Goal: Information Seeking & Learning: Learn about a topic

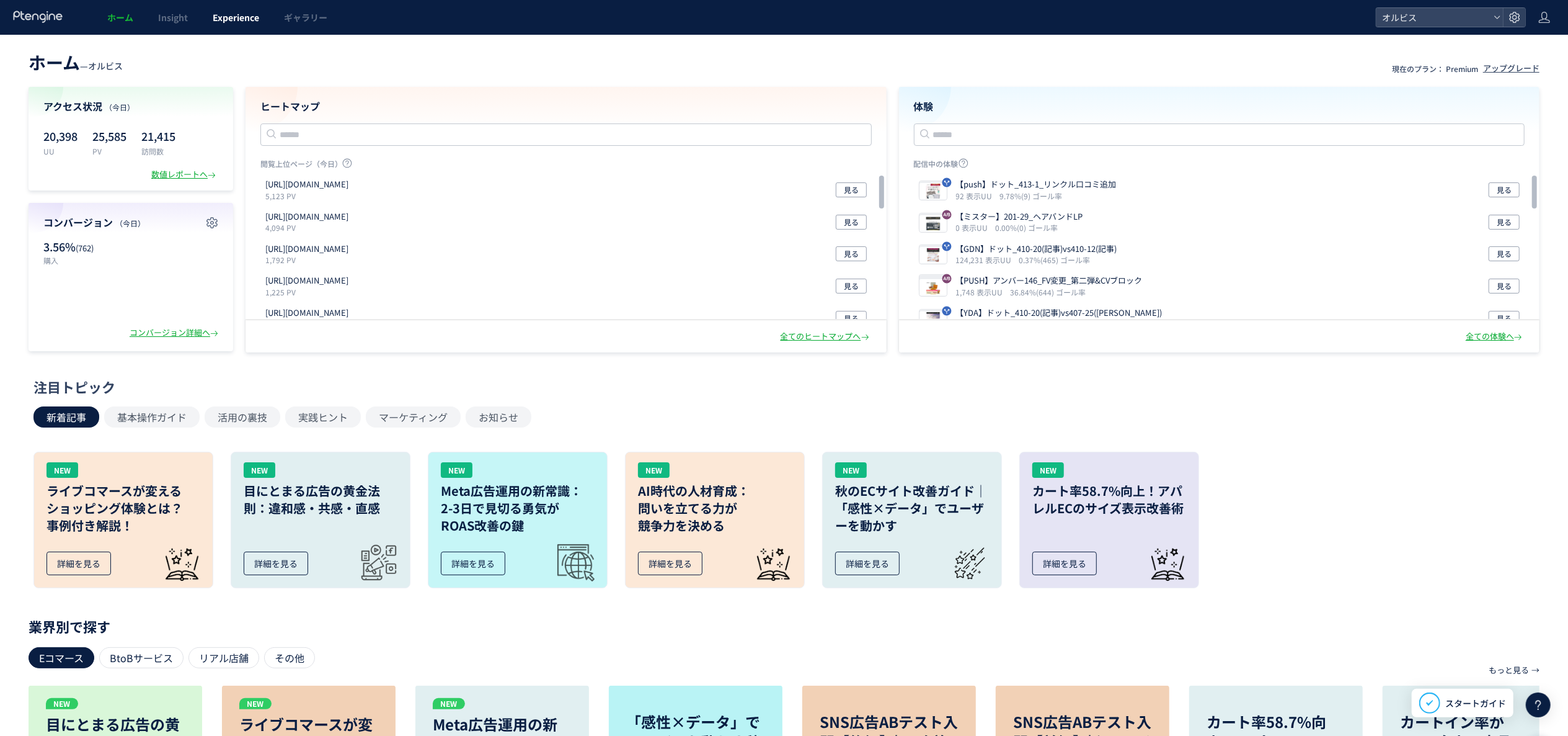
click at [219, 22] on span "Experience" at bounding box center [236, 17] width 46 height 13
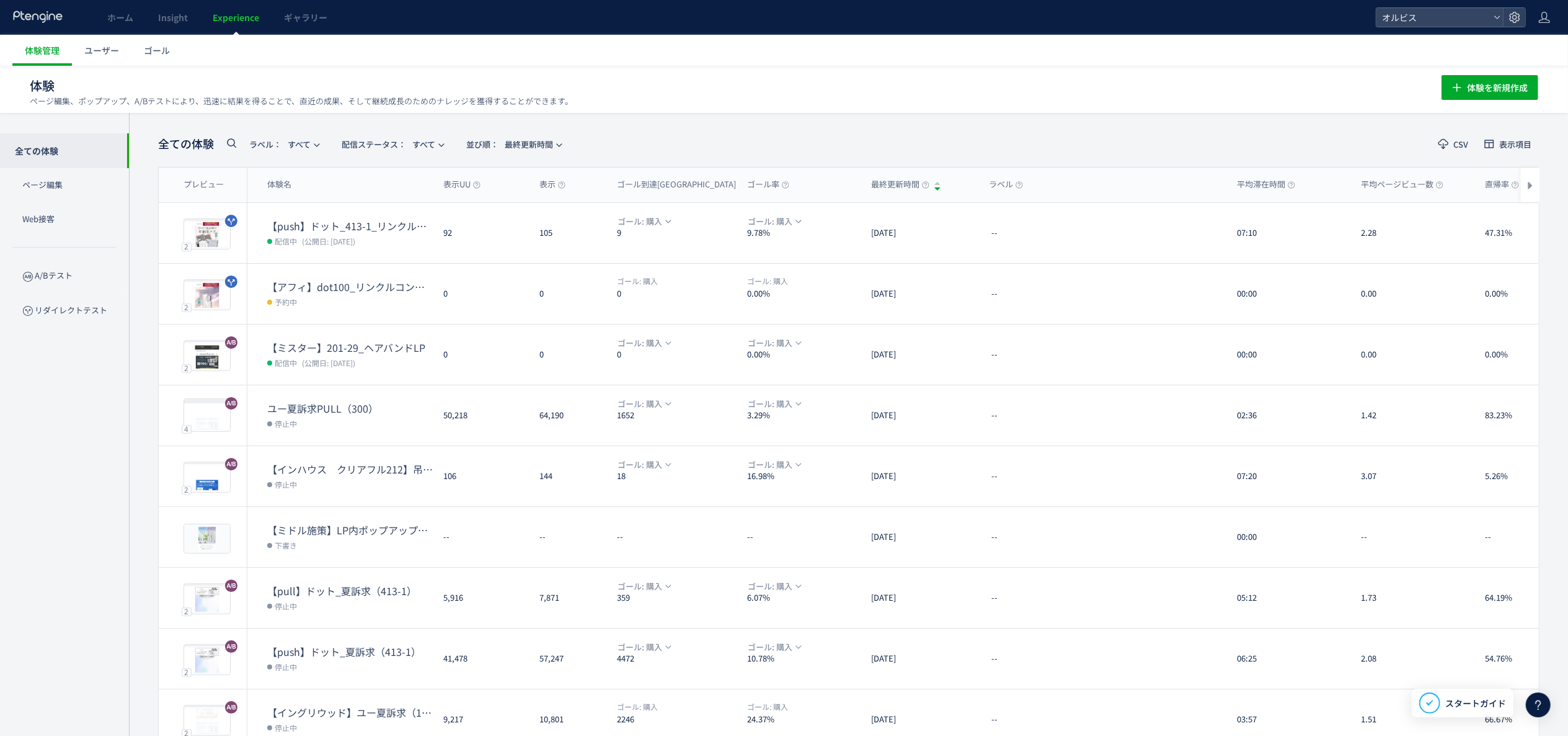
click at [235, 150] on span at bounding box center [231, 146] width 15 height 22
click at [235, 138] on icon at bounding box center [231, 143] width 15 height 15
type input "**"
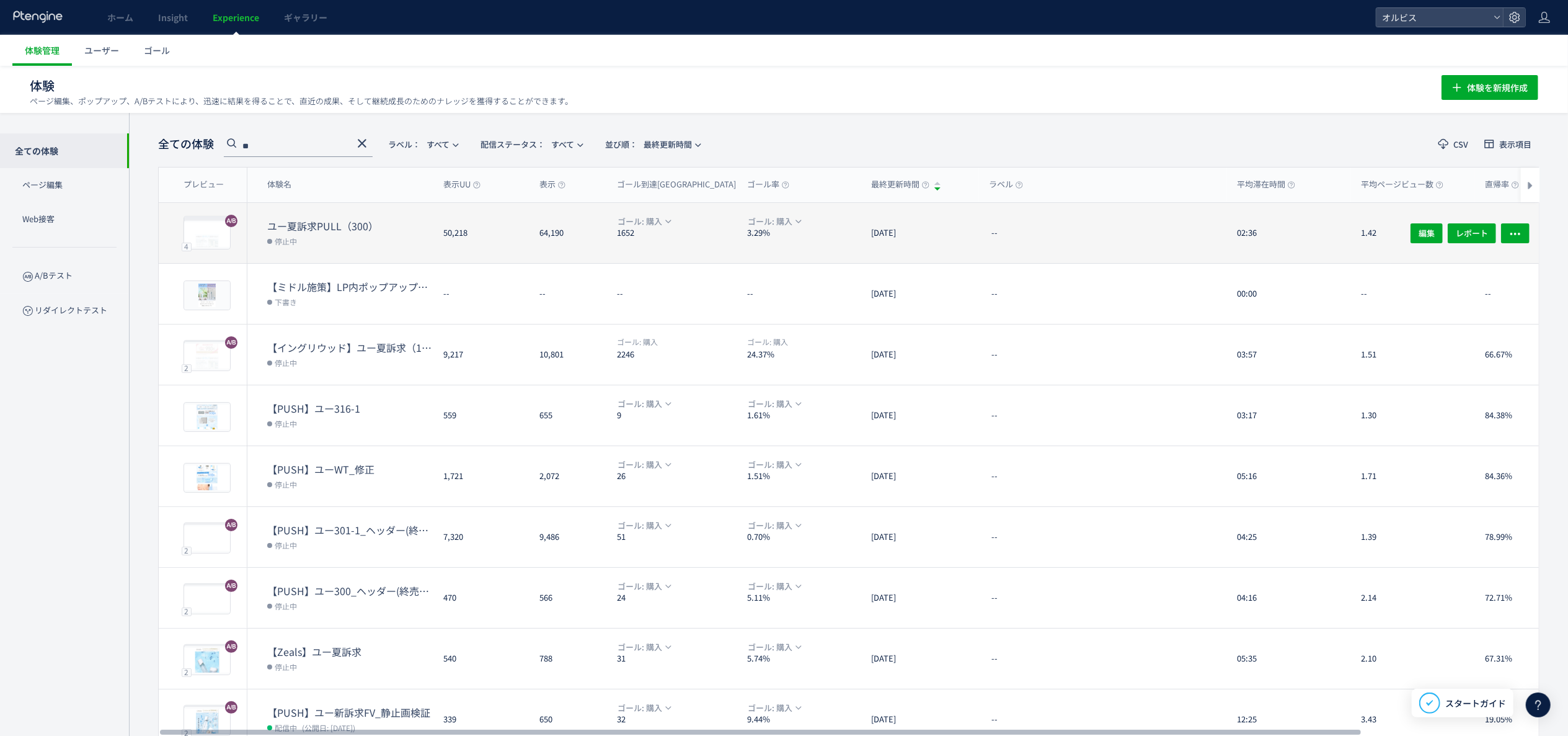
click at [415, 238] on dd "停止中" at bounding box center [350, 241] width 166 height 16
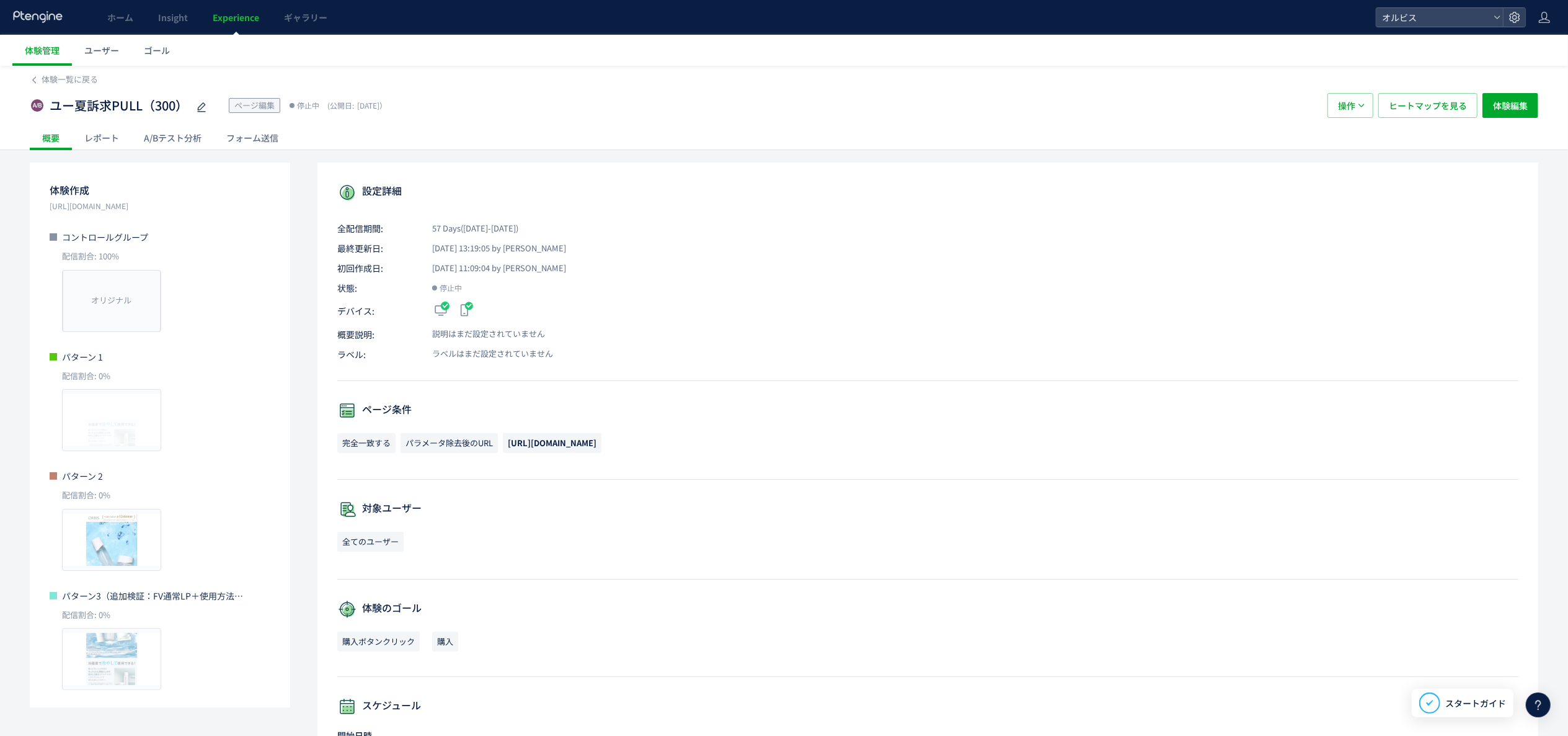
click at [206, 146] on div "A/Bテスト分析" at bounding box center [172, 137] width 82 height 25
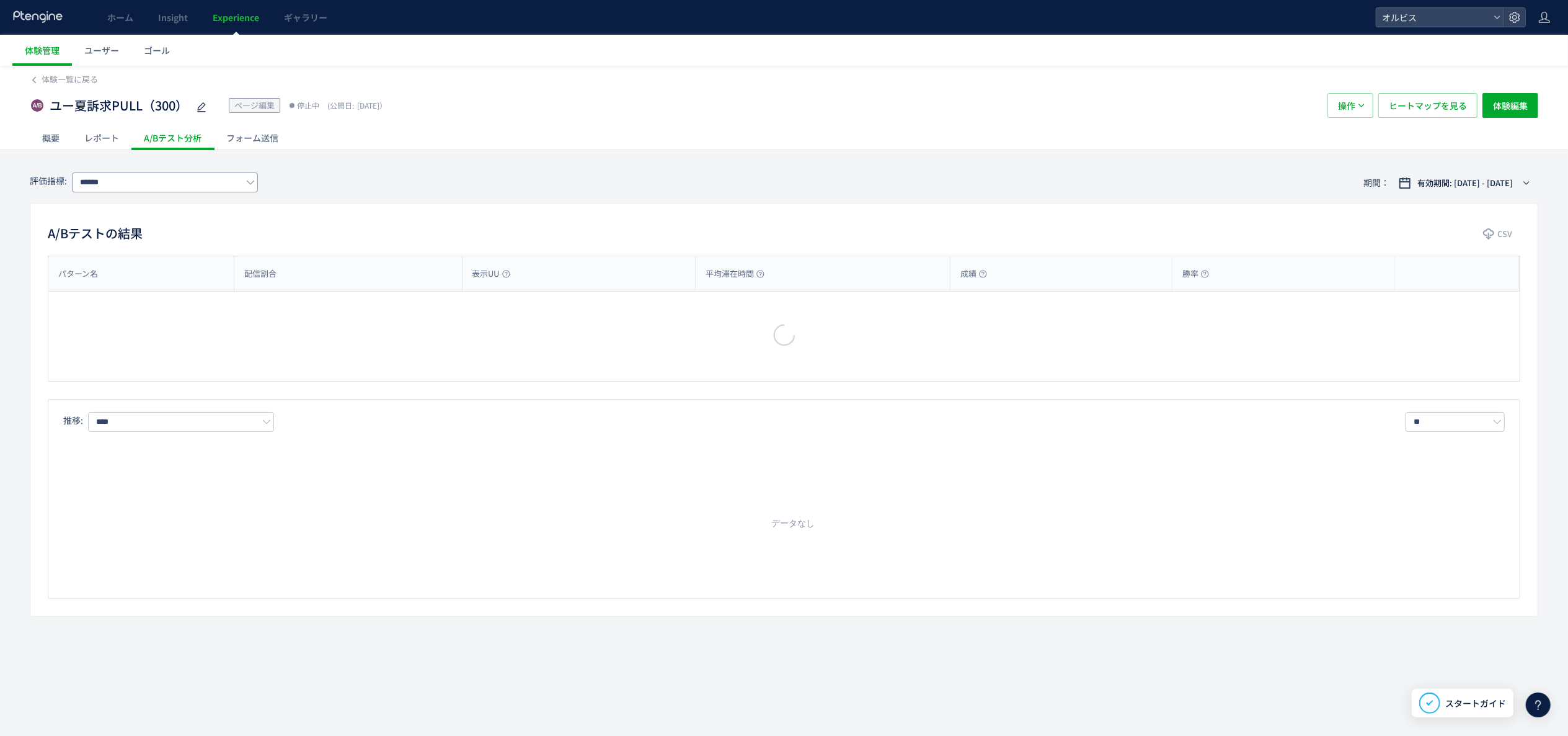
type input "*********"
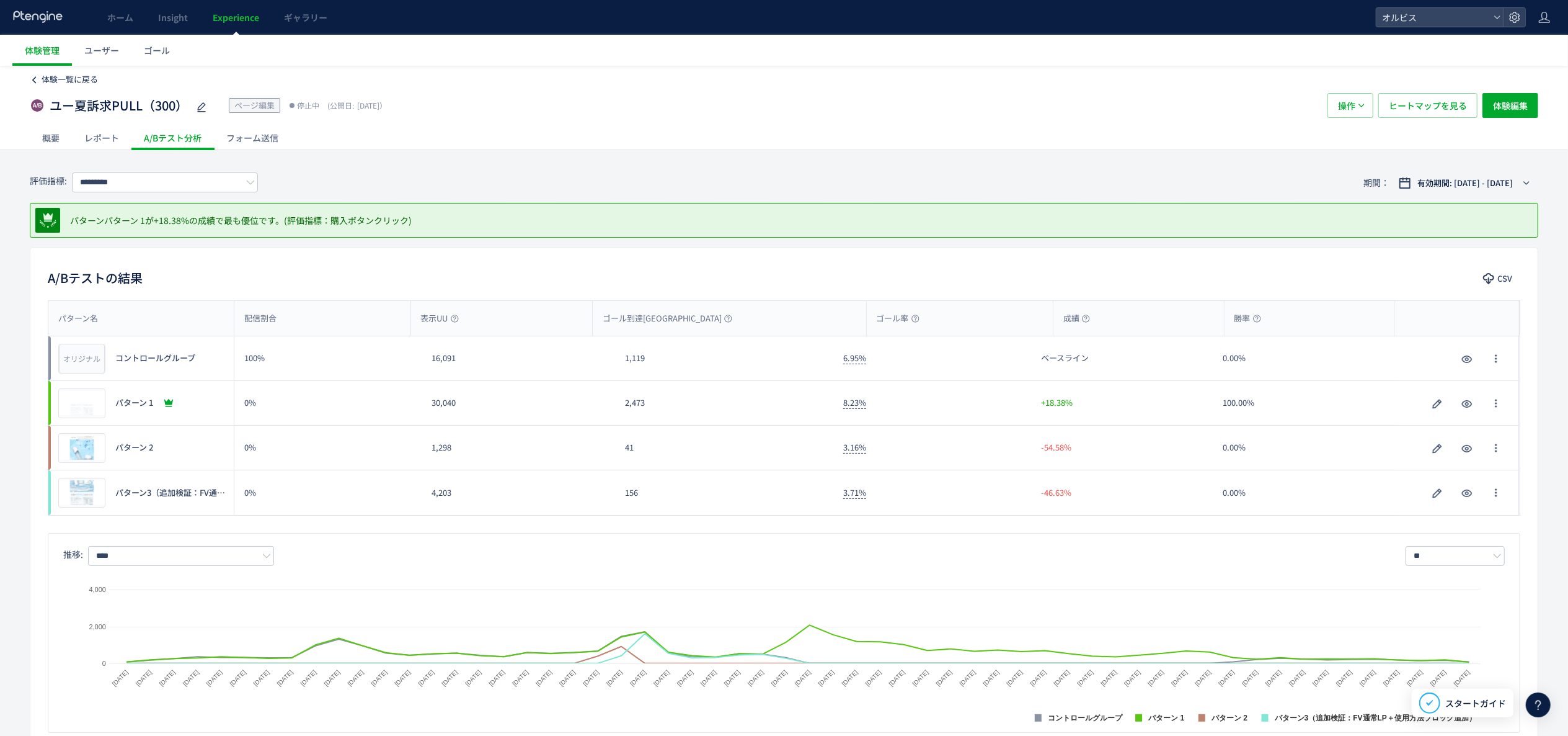
click at [87, 84] on span "体験一覧に戻る" at bounding box center [70, 79] width 56 height 12
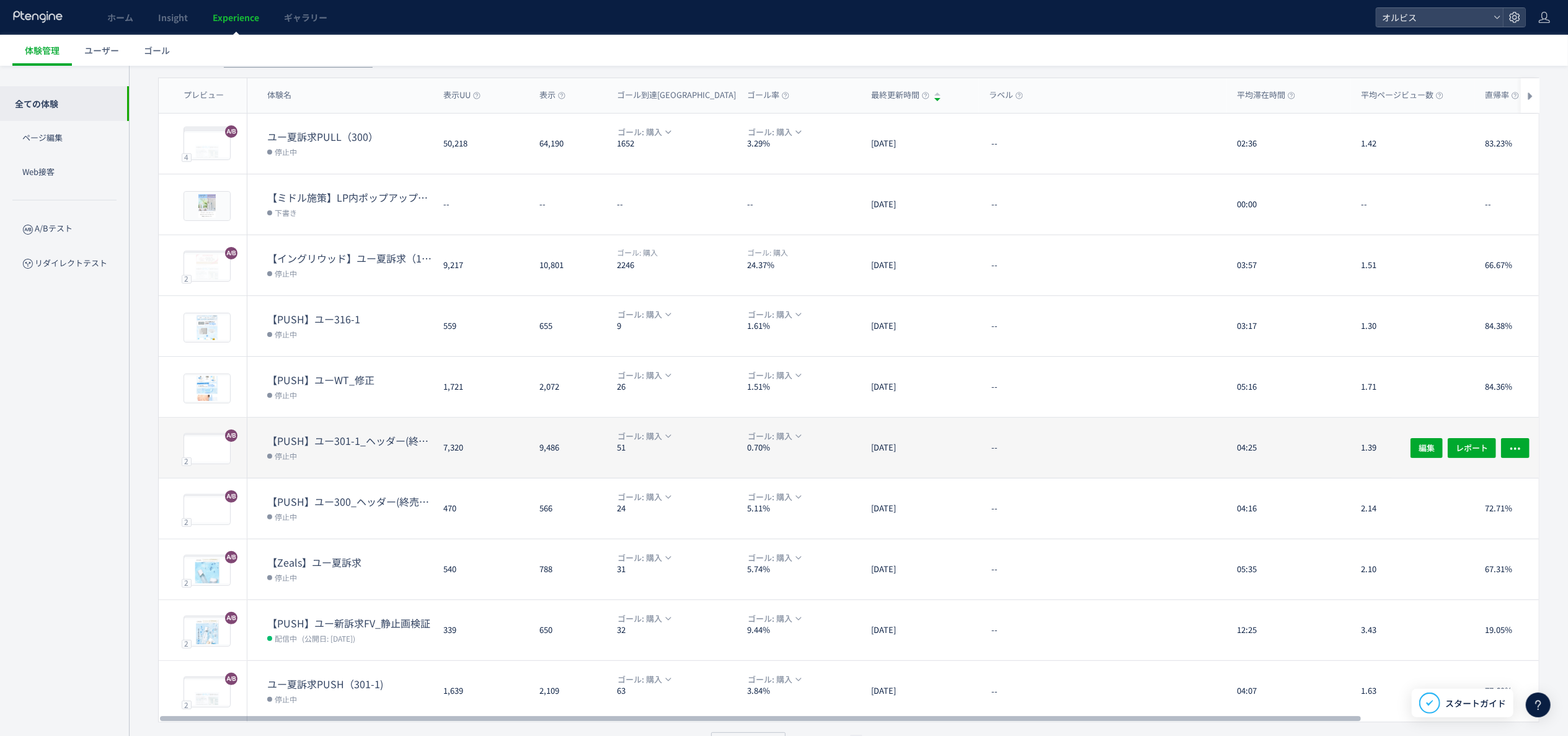
scroll to position [120, 0]
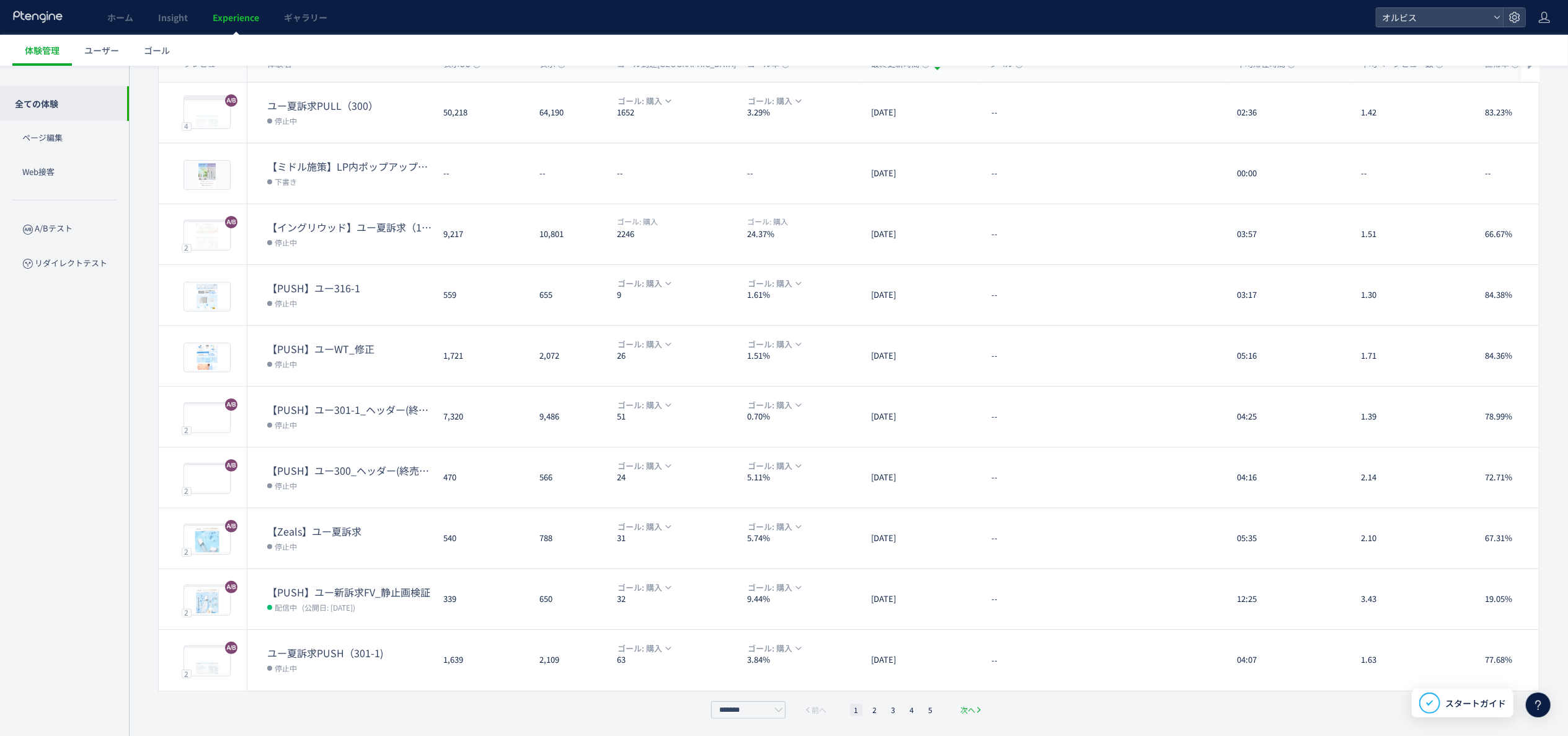
click at [974, 713] on span "次へ" at bounding box center [968, 709] width 15 height 13
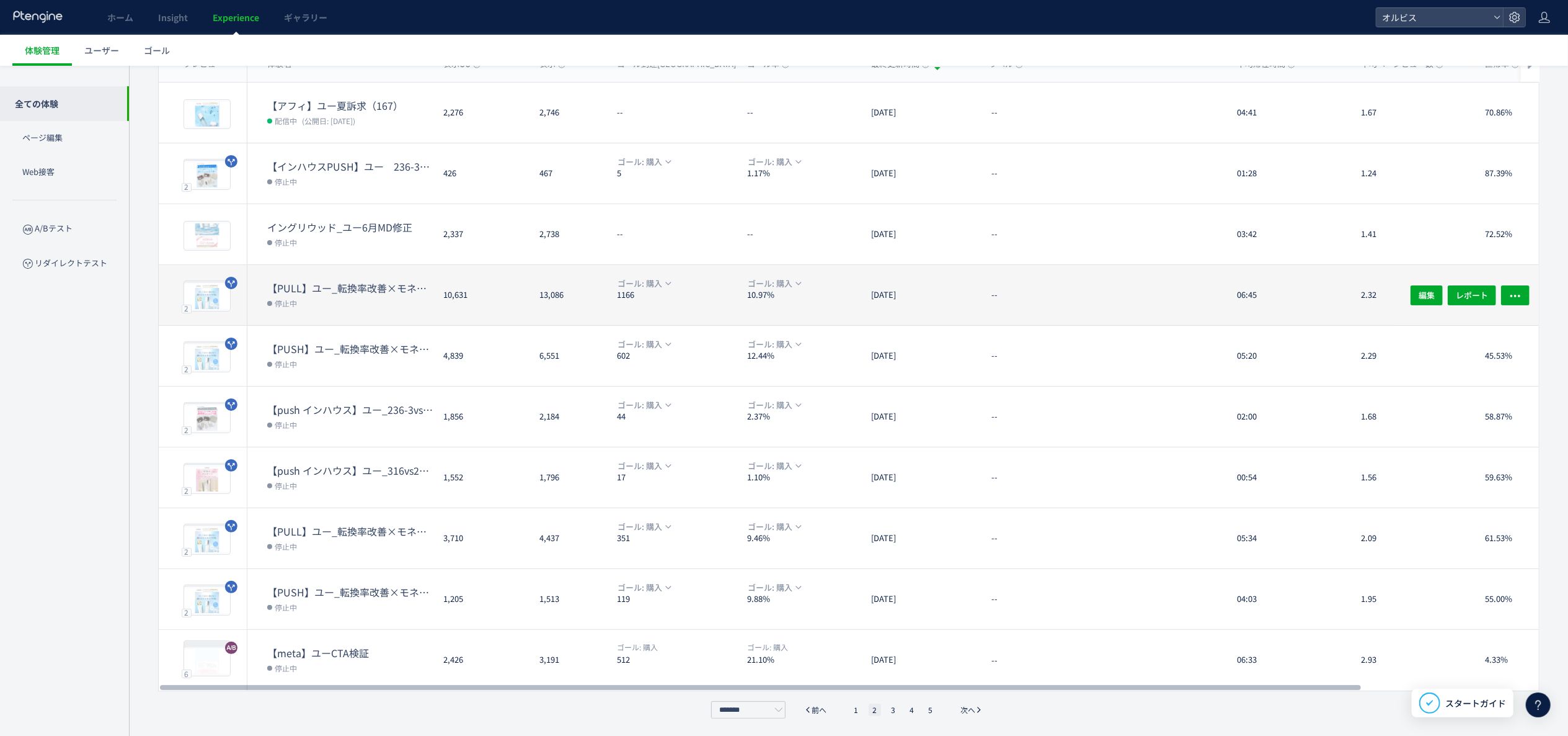
click at [499, 300] on div "10,631" at bounding box center [481, 295] width 96 height 60
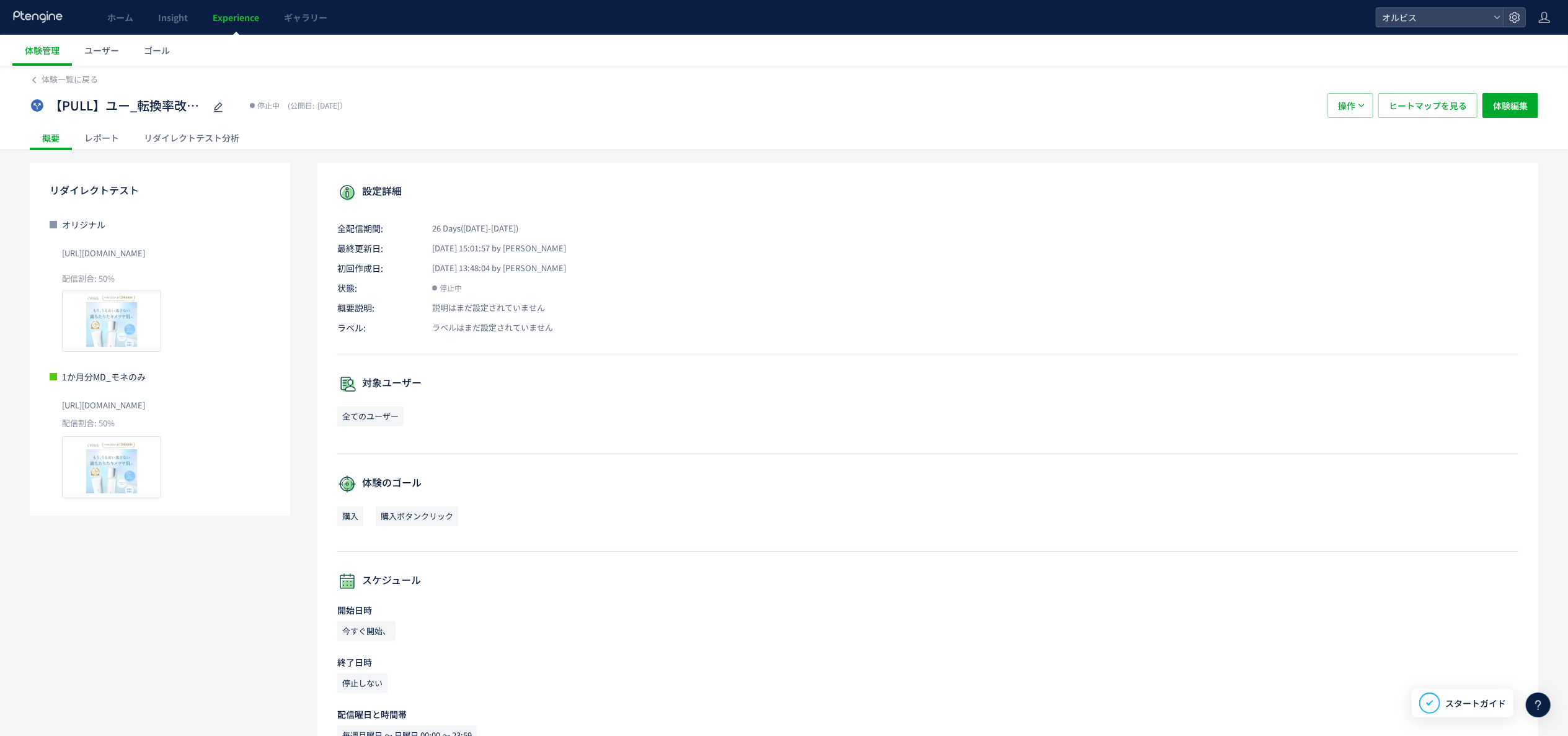
click at [172, 138] on div "リダイレクトテスト分析" at bounding box center [191, 137] width 120 height 25
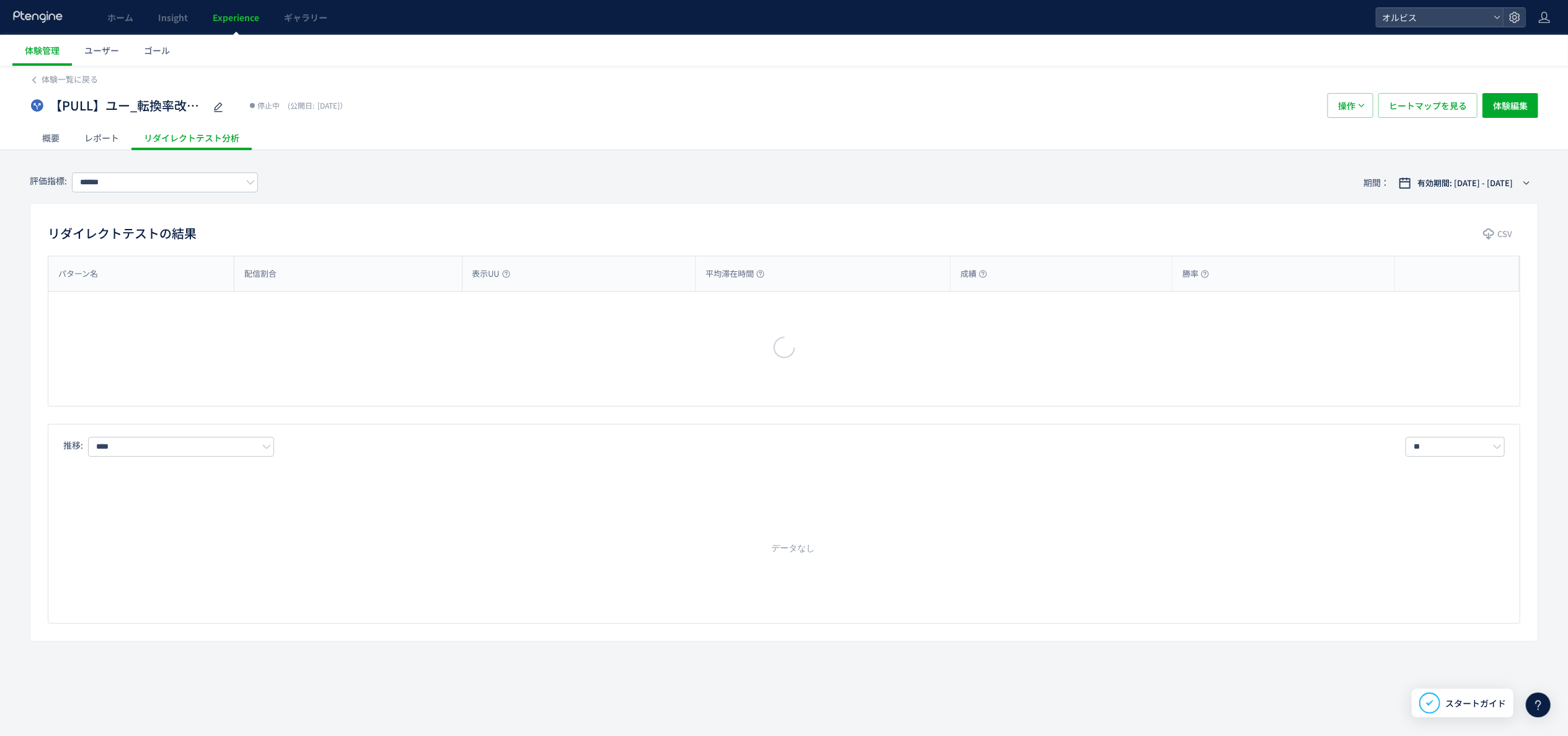
type input "**"
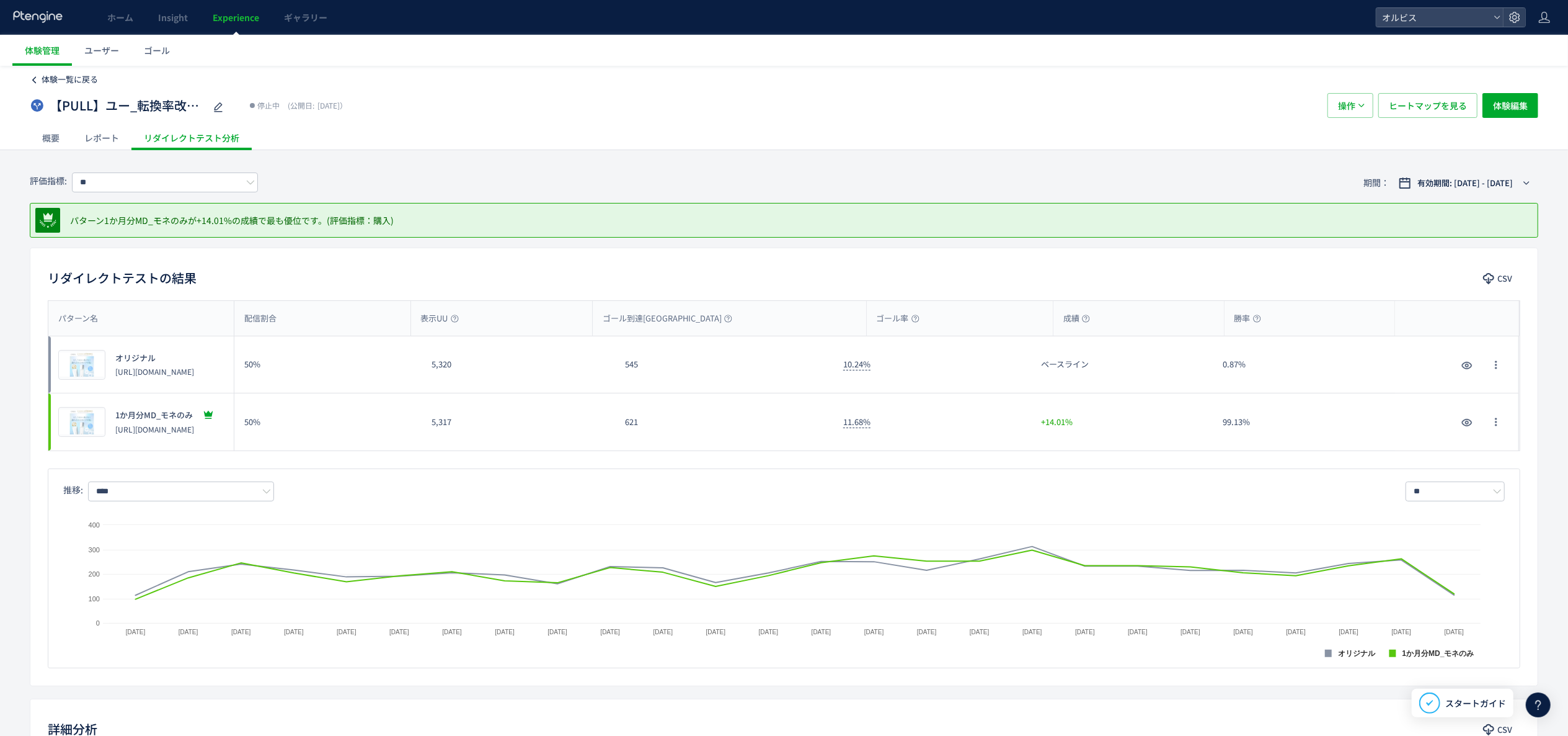
click at [87, 82] on span "体験一覧に戻る" at bounding box center [70, 79] width 56 height 12
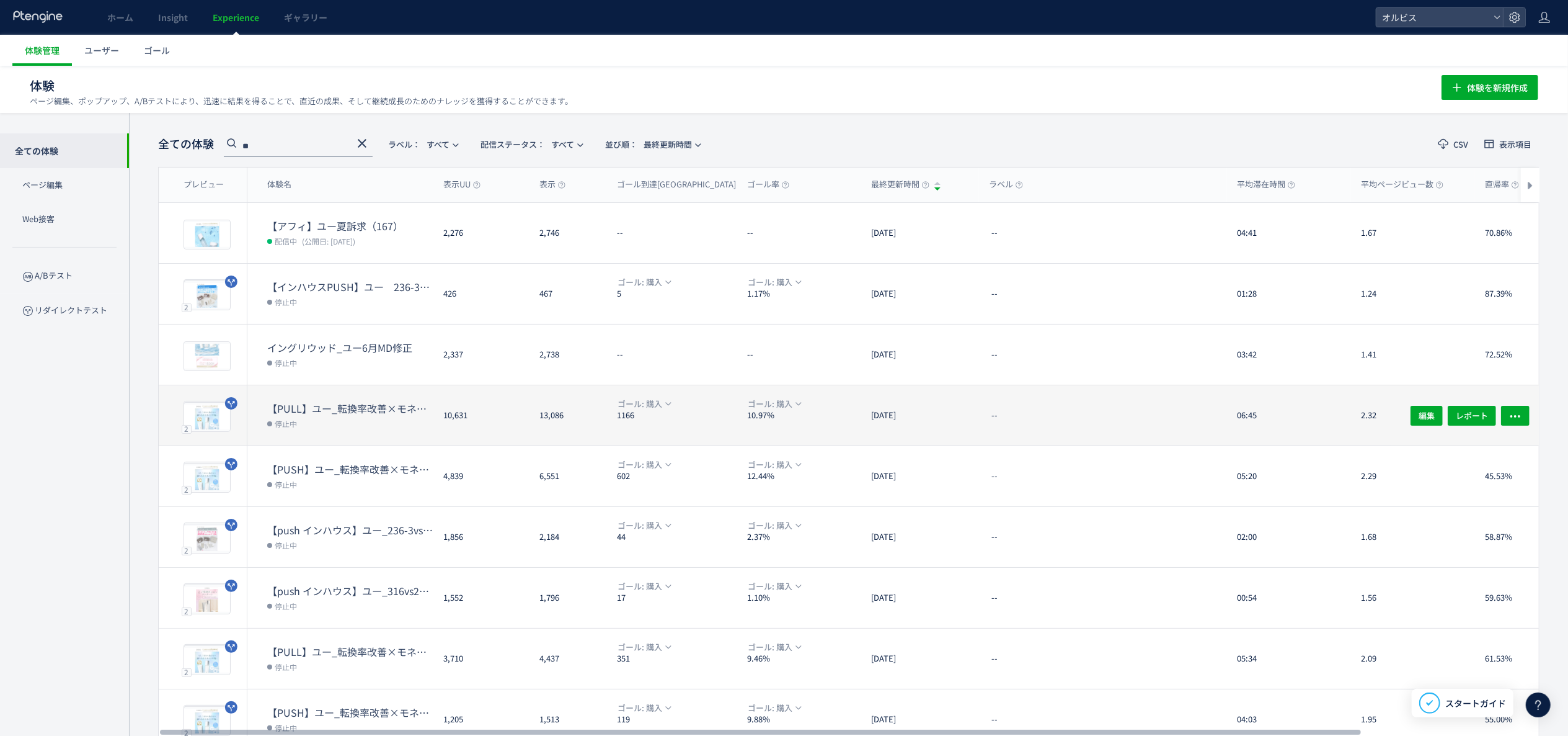
click at [524, 423] on div "10,631" at bounding box center [481, 415] width 96 height 60
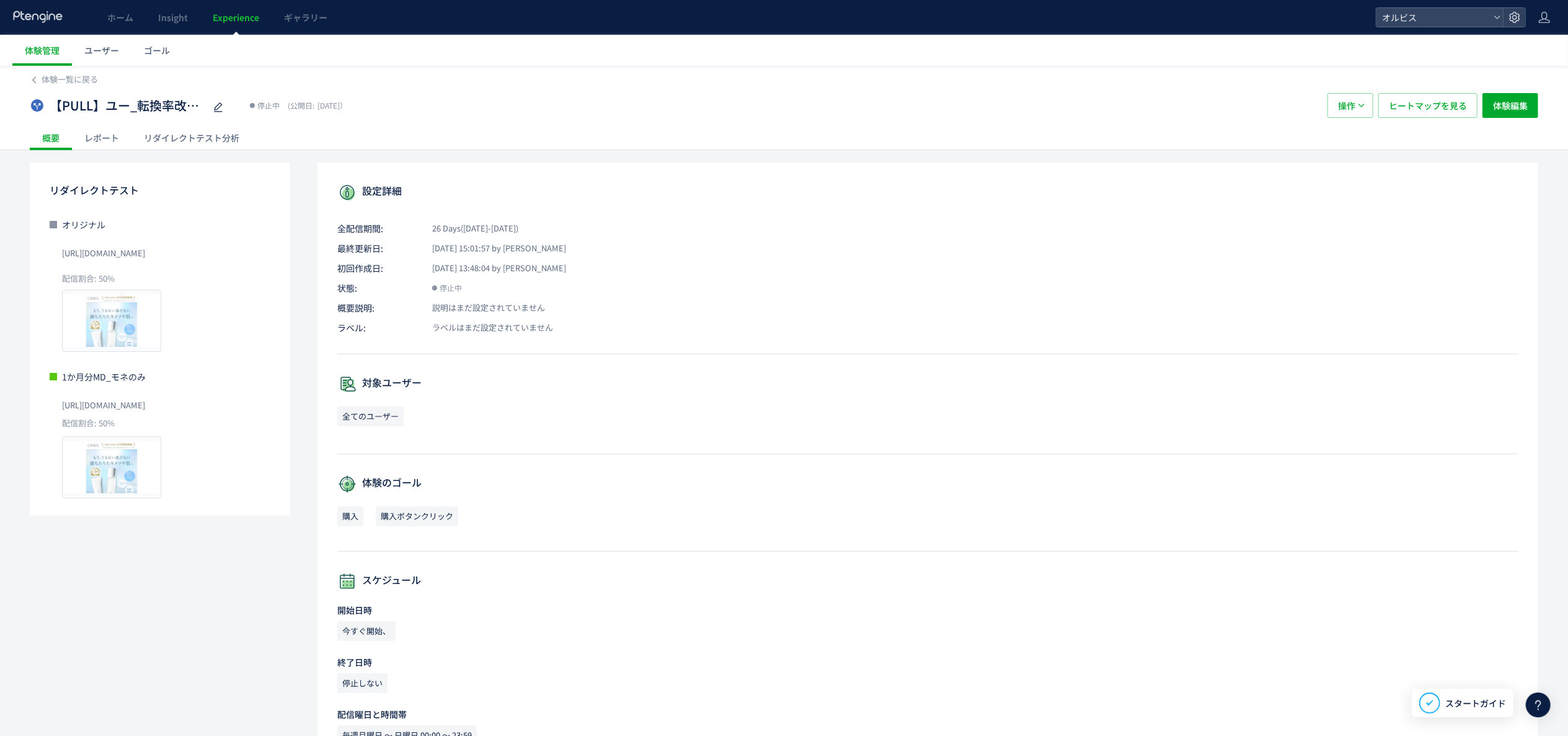
click at [196, 150] on div "体験一覧に戻る 【PULL】ユー_転換率改善×モネ（300vs300-4） 停止中 (公開日: [DATE]） 操作 ヒートマップを見る 体験編集 概要 レポ…" at bounding box center [784, 108] width 1568 height 84
click at [198, 140] on div "リダイレクトテスト分析" at bounding box center [191, 137] width 120 height 25
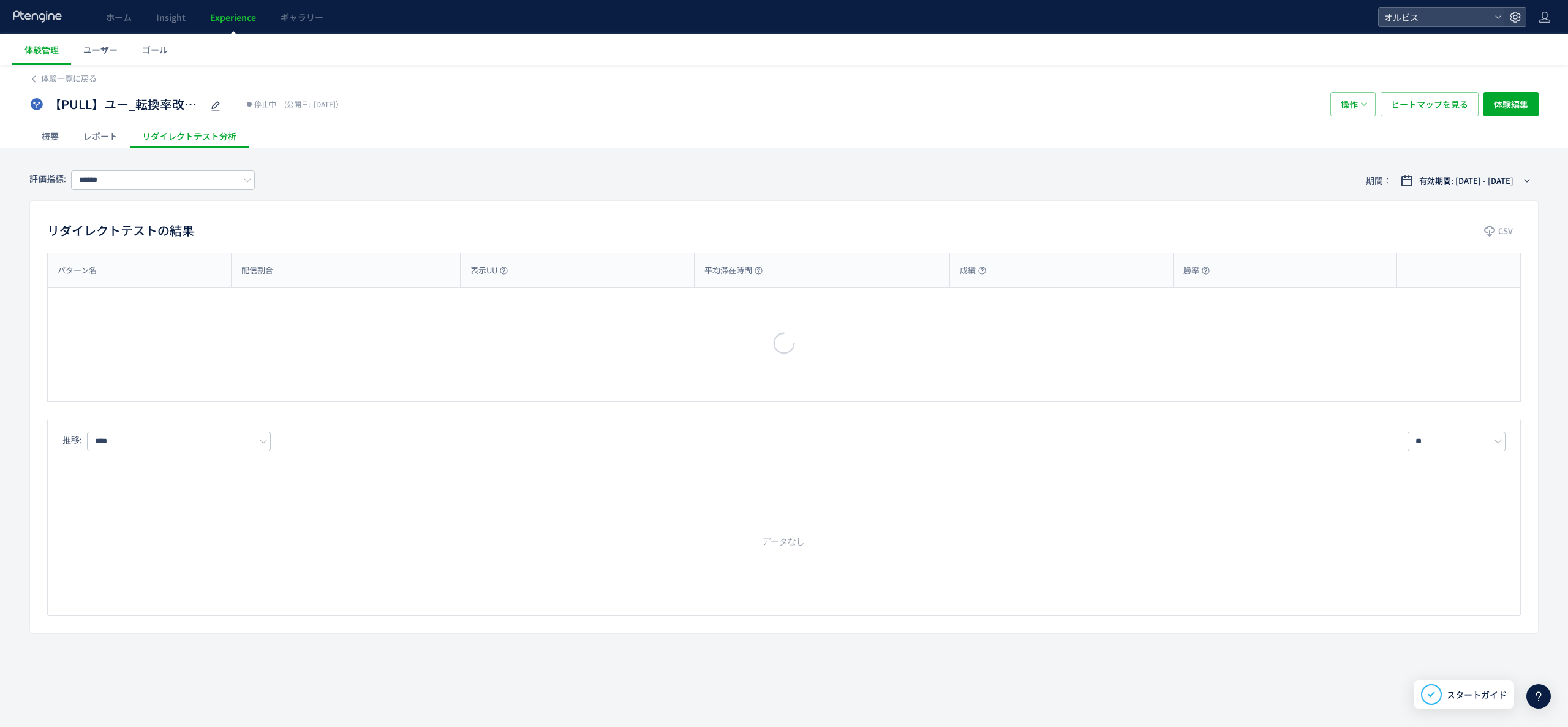
type input "**"
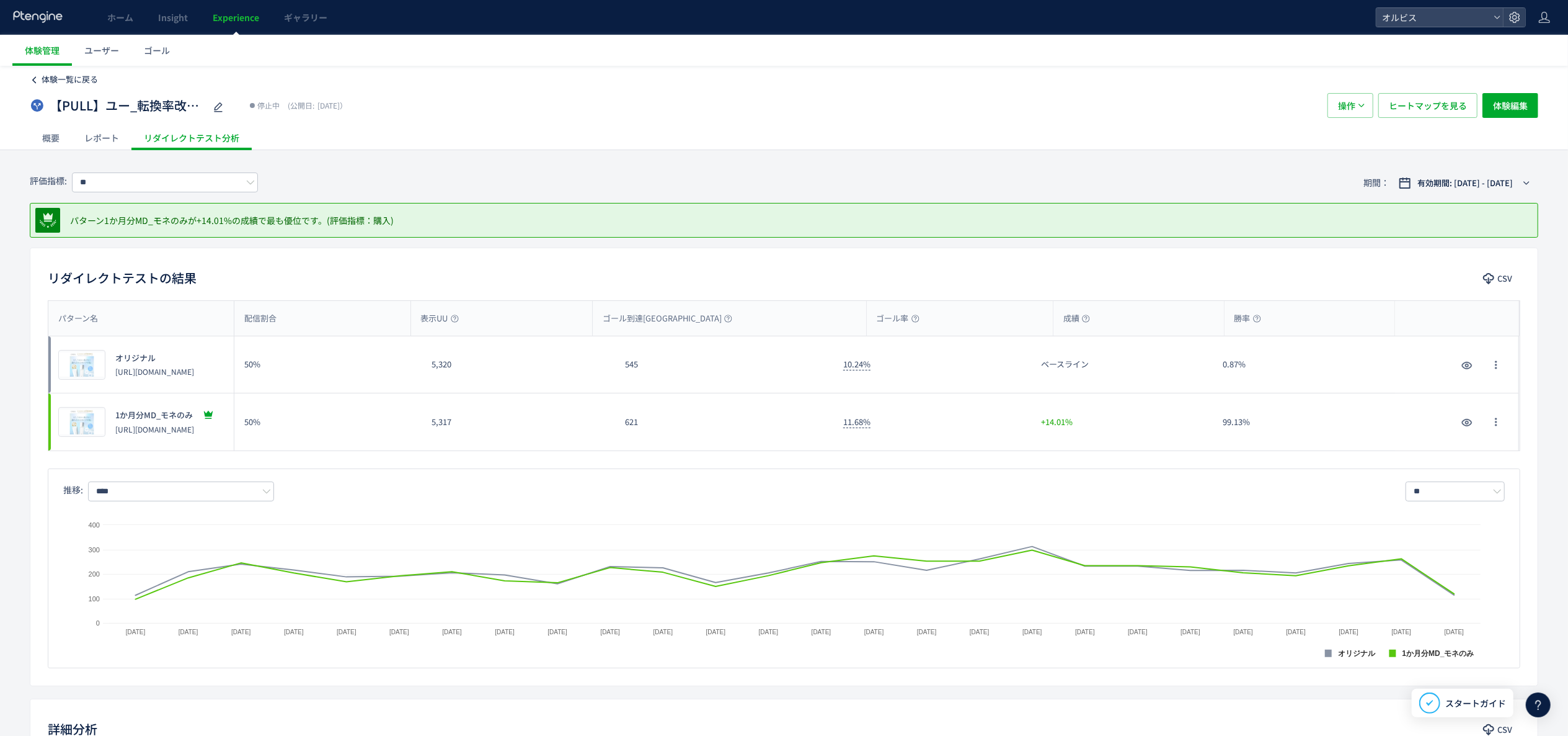
click at [64, 78] on span "体験一覧に戻る" at bounding box center [70, 79] width 56 height 12
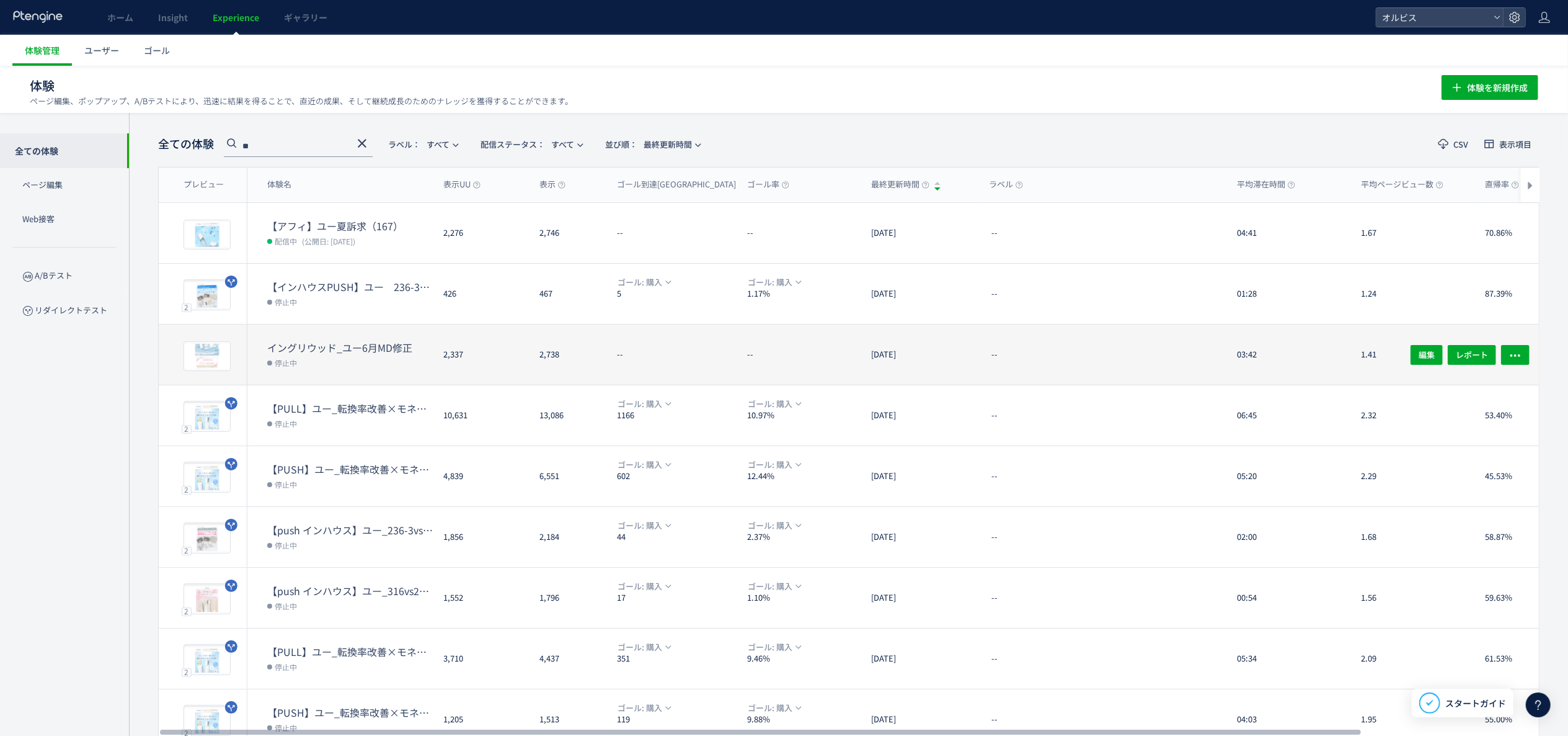
scroll to position [120, 0]
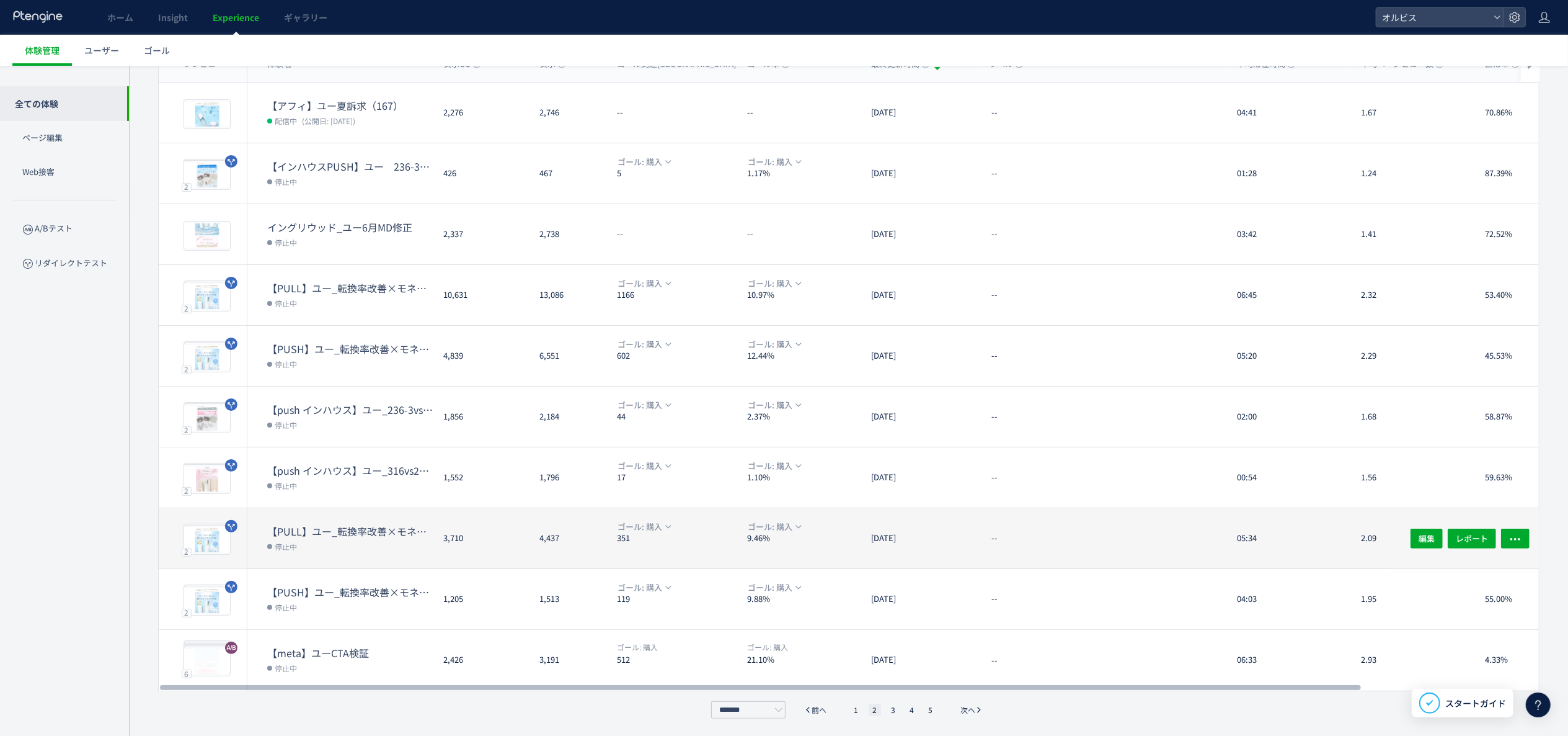
click at [669, 537] on dt "351" at bounding box center [677, 538] width 120 height 12
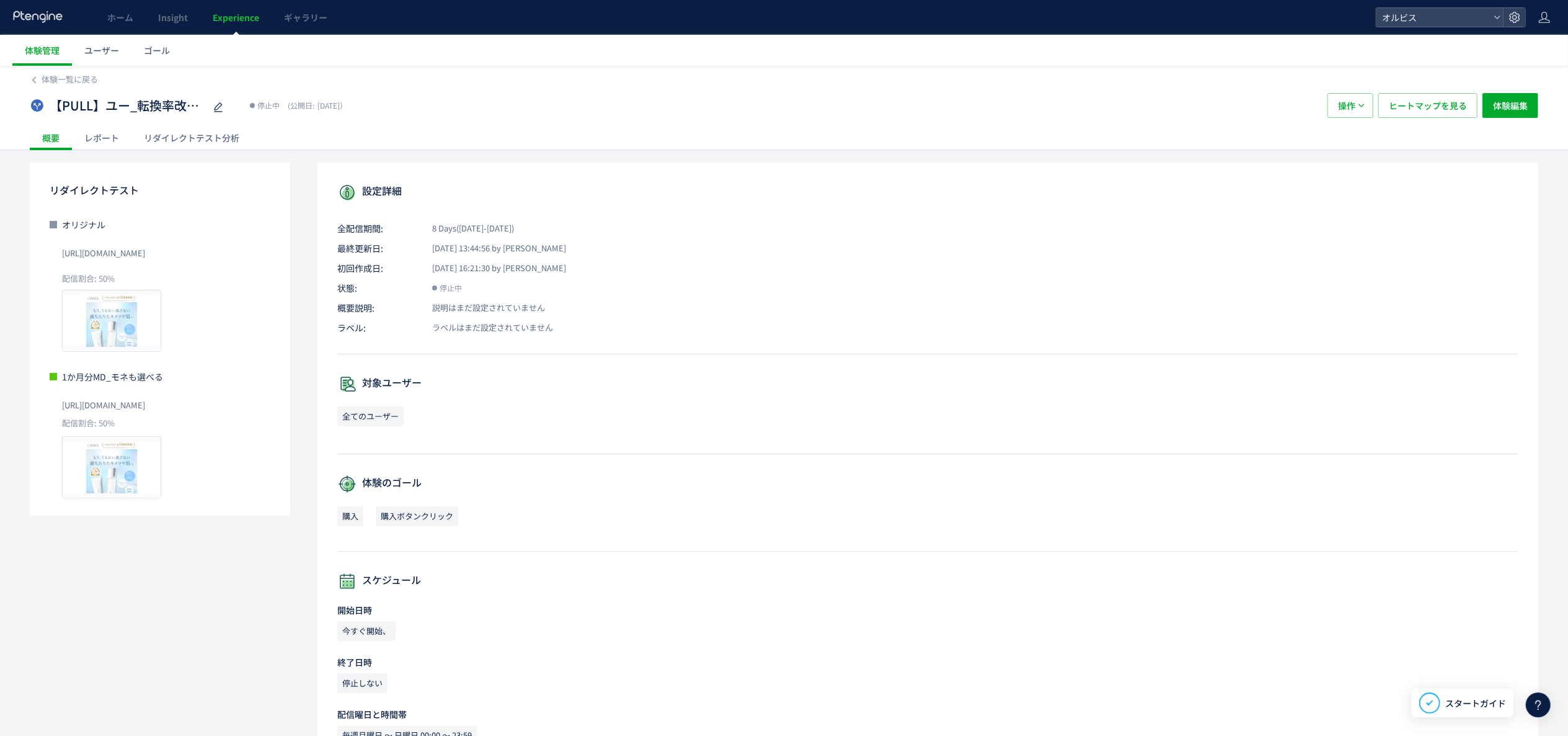
click at [220, 149] on div "リダイレクトテスト分析" at bounding box center [191, 137] width 120 height 25
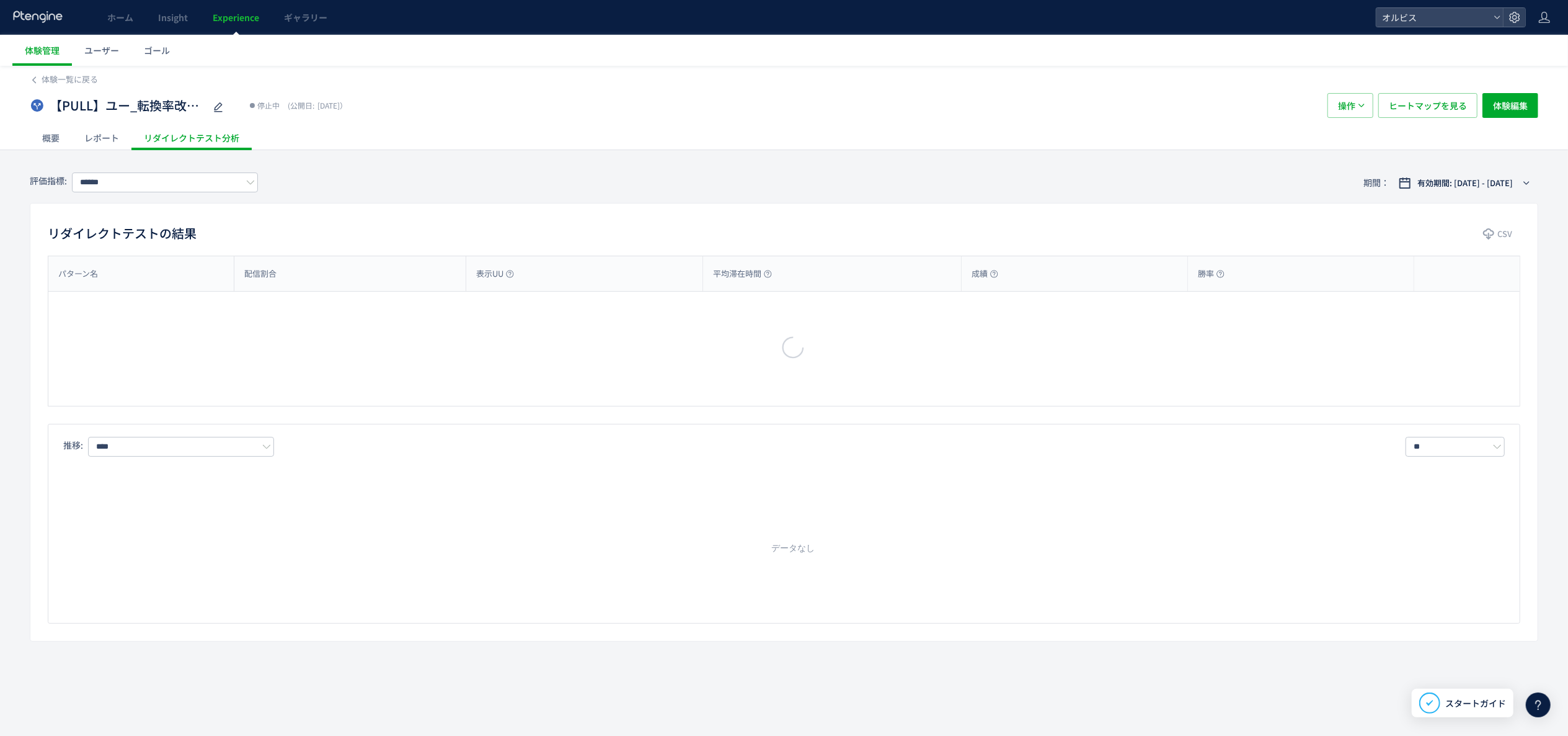
type input "**"
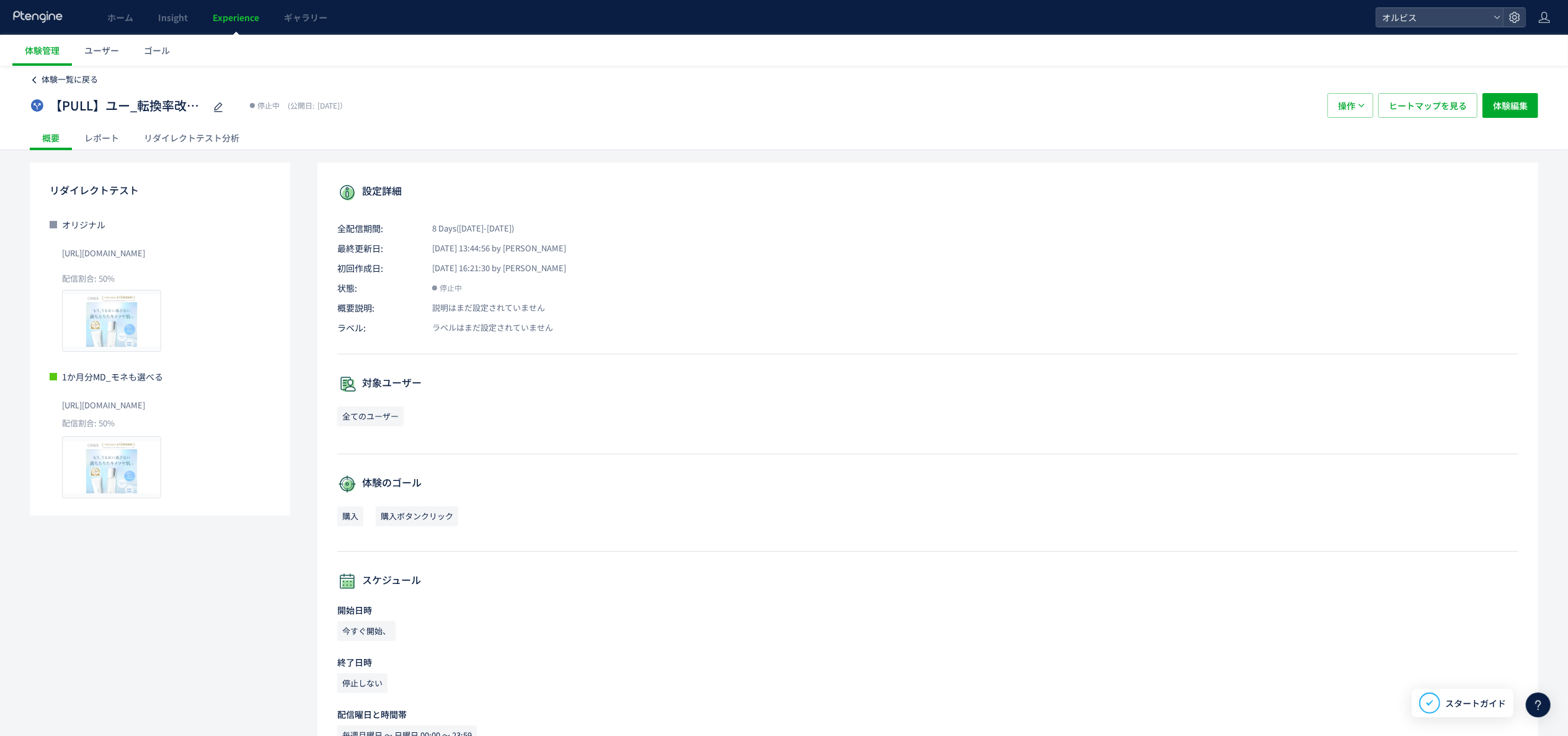
click at [40, 79] on link "体験一覧に戻る" at bounding box center [64, 80] width 68 height 12
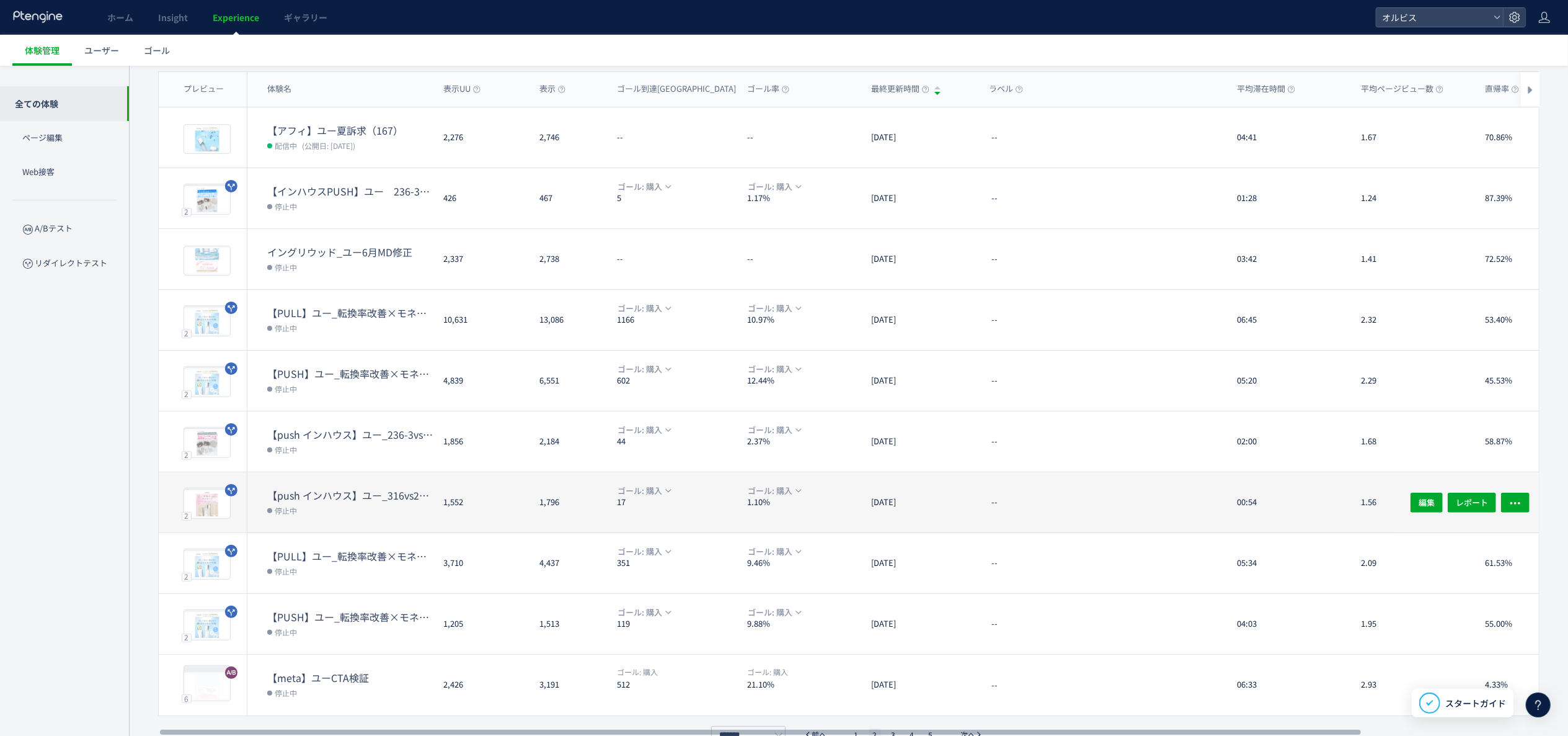
scroll to position [120, 0]
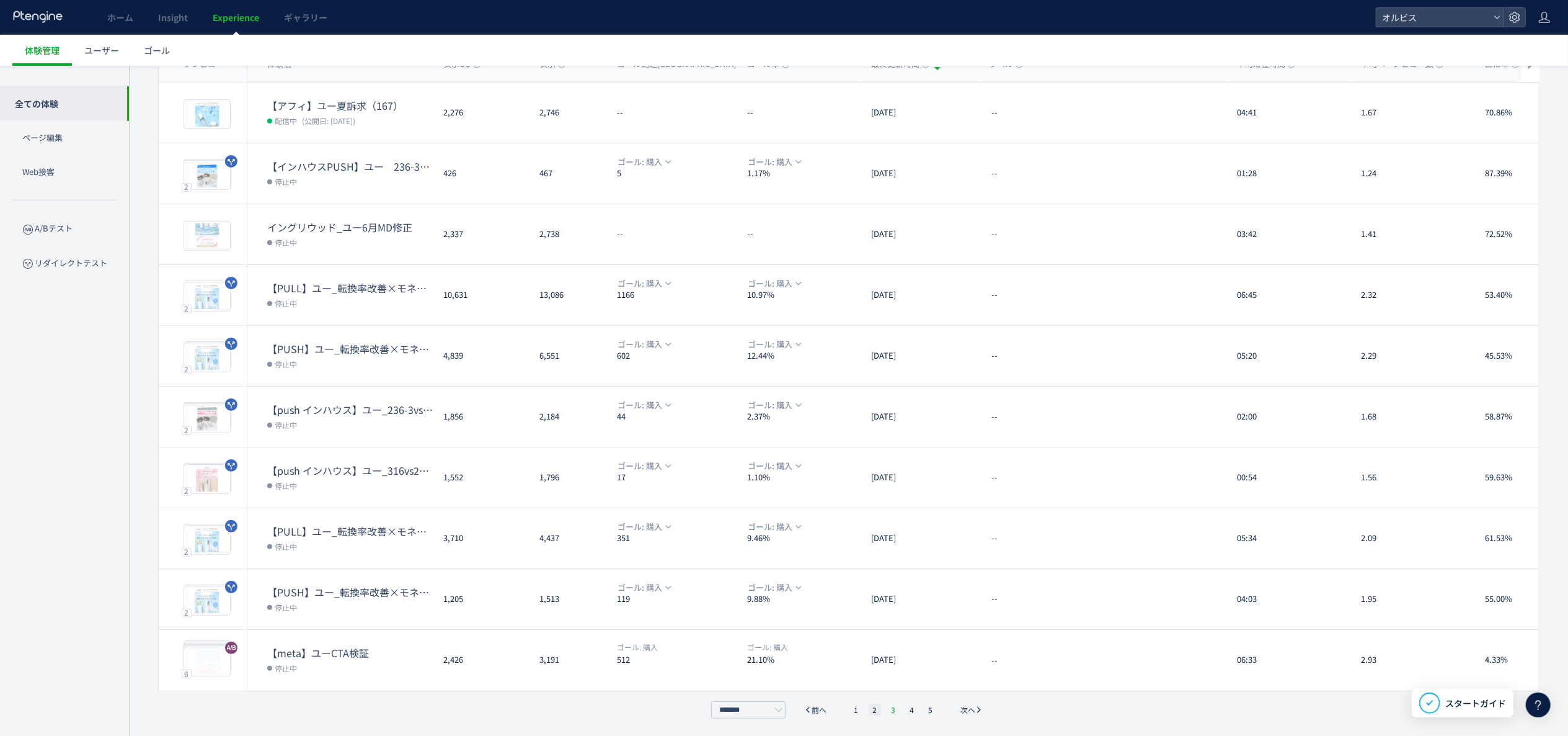
click at [894, 708] on li "3" at bounding box center [893, 709] width 13 height 13
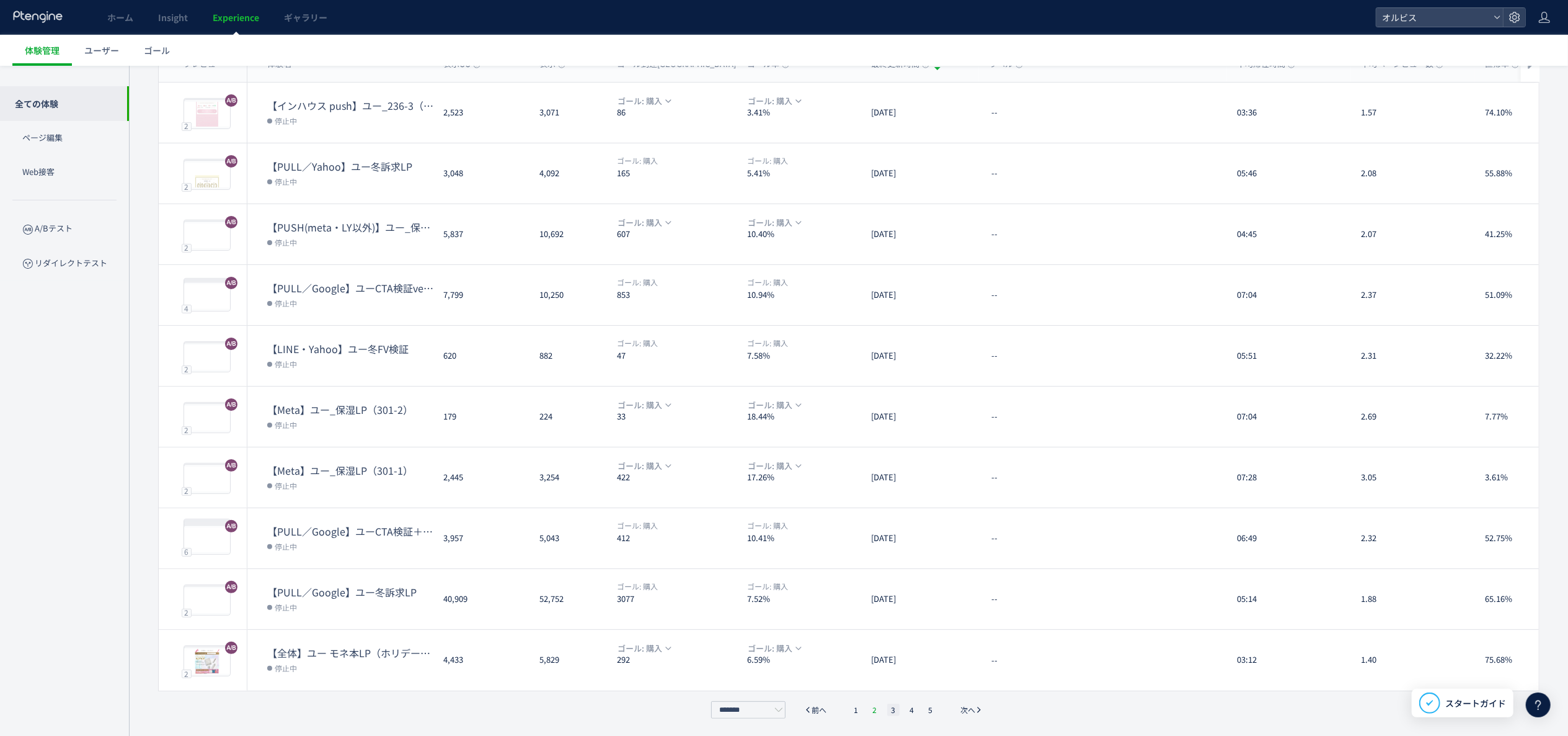
click at [876, 709] on li "2" at bounding box center [875, 709] width 13 height 13
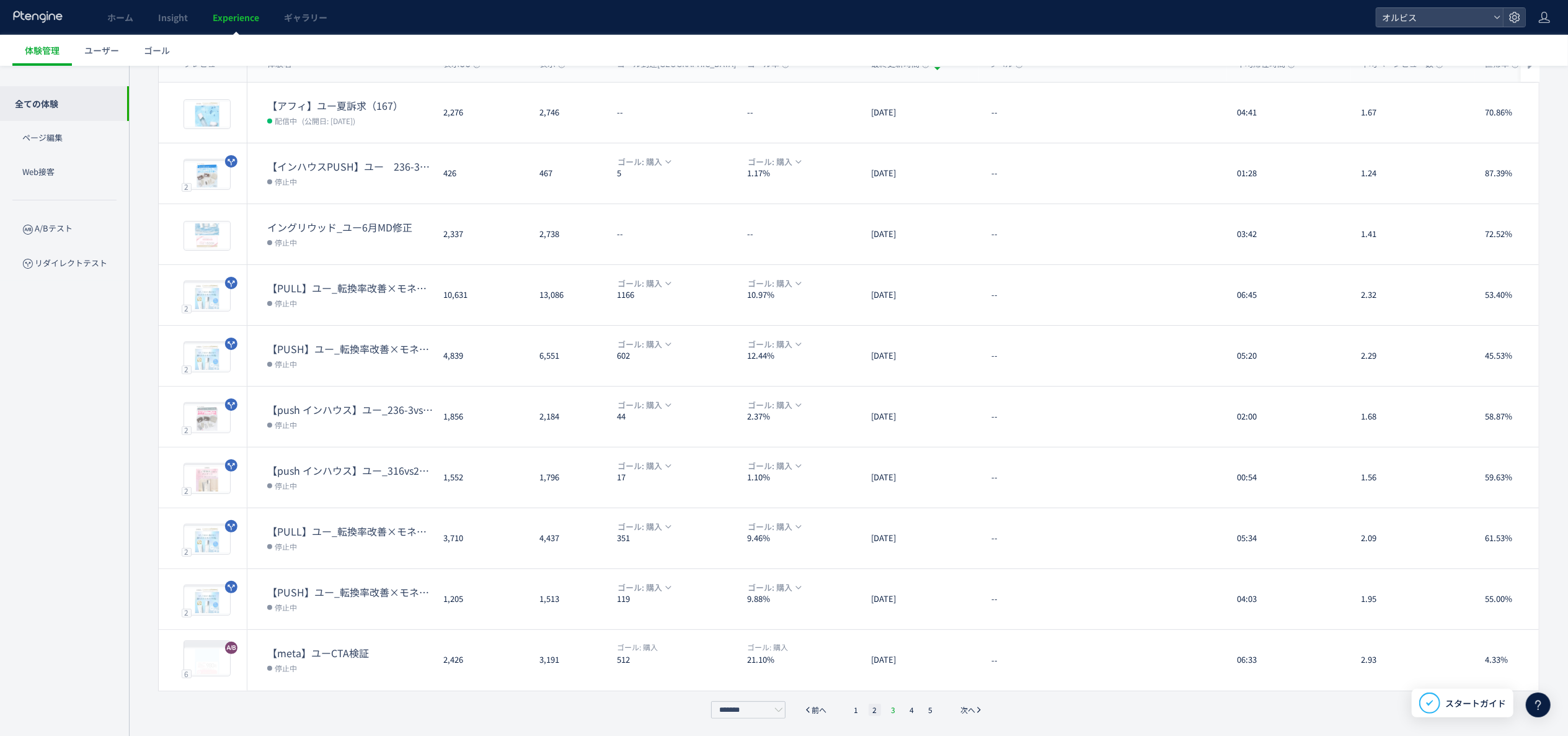
click at [888, 707] on li "3" at bounding box center [893, 709] width 13 height 13
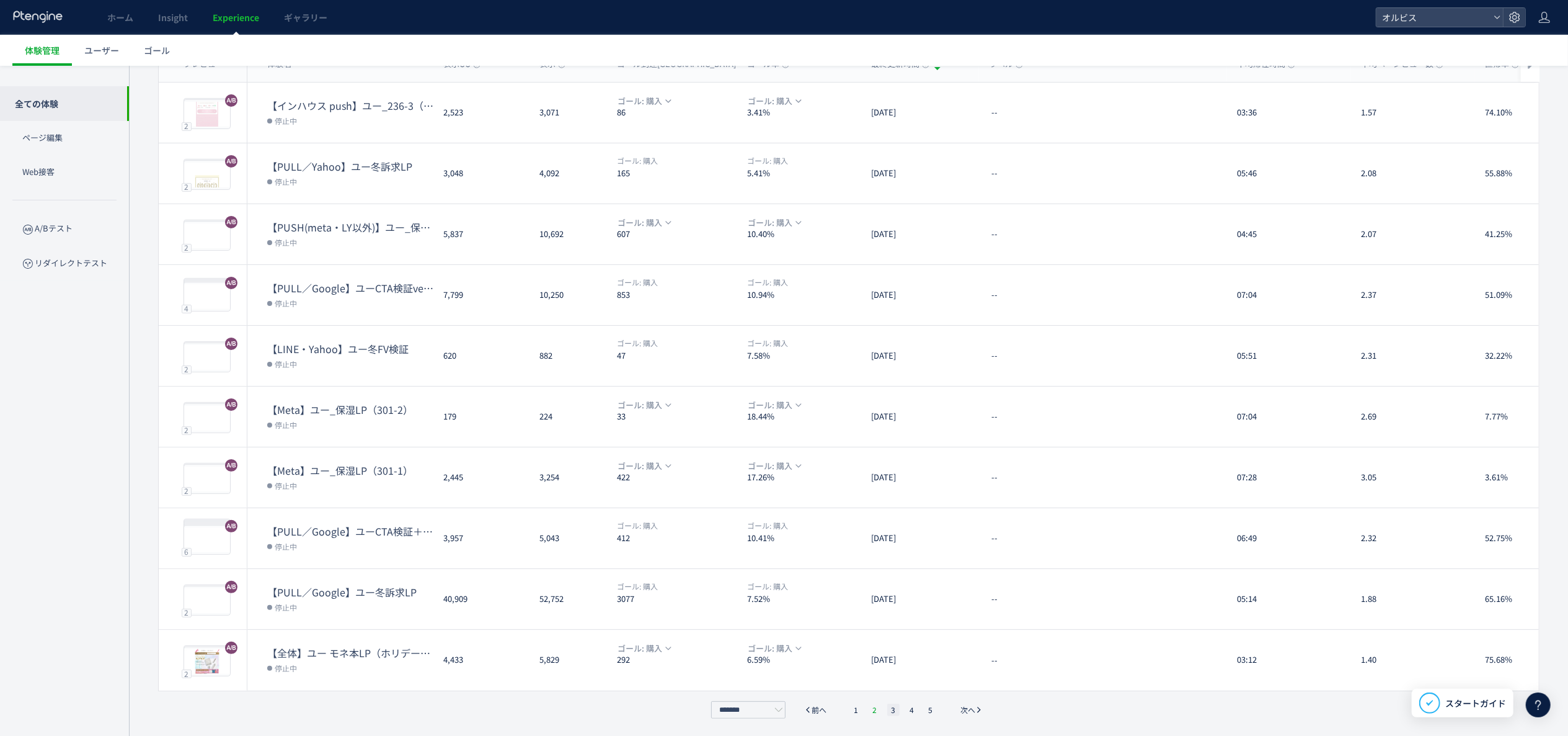
click at [874, 709] on li "2" at bounding box center [875, 709] width 13 height 13
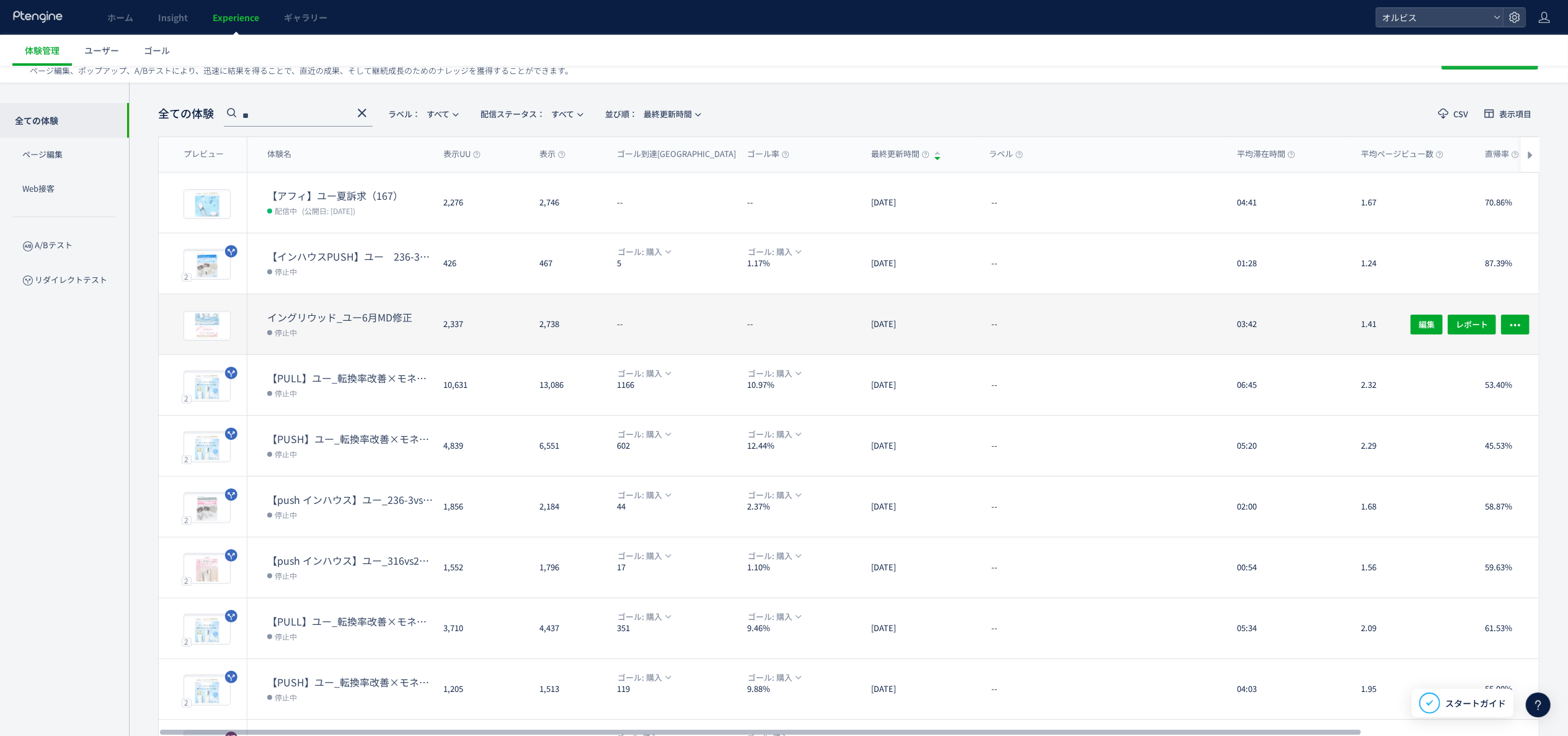
scroll to position [0, 0]
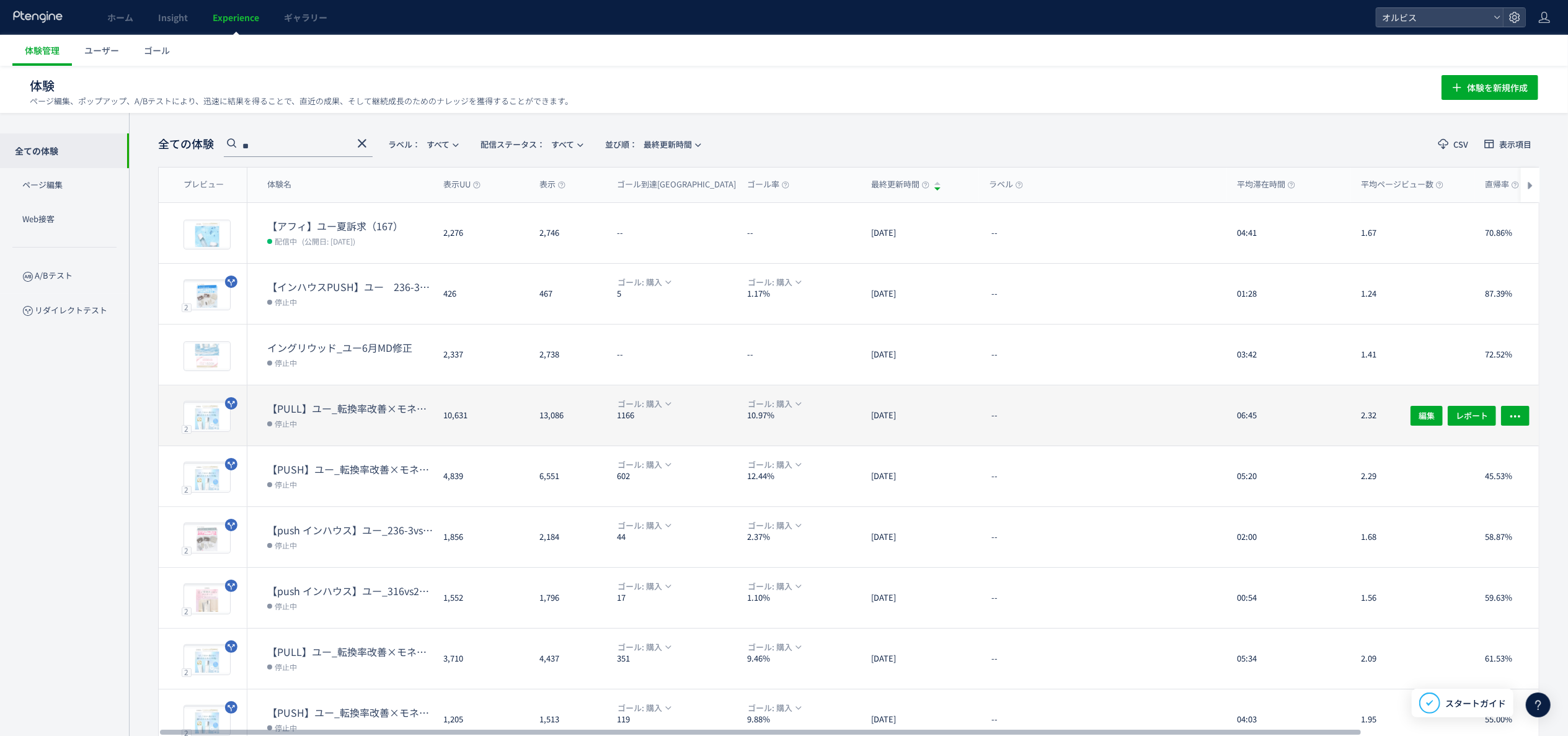
click at [533, 412] on div "13,086" at bounding box center [568, 415] width 78 height 60
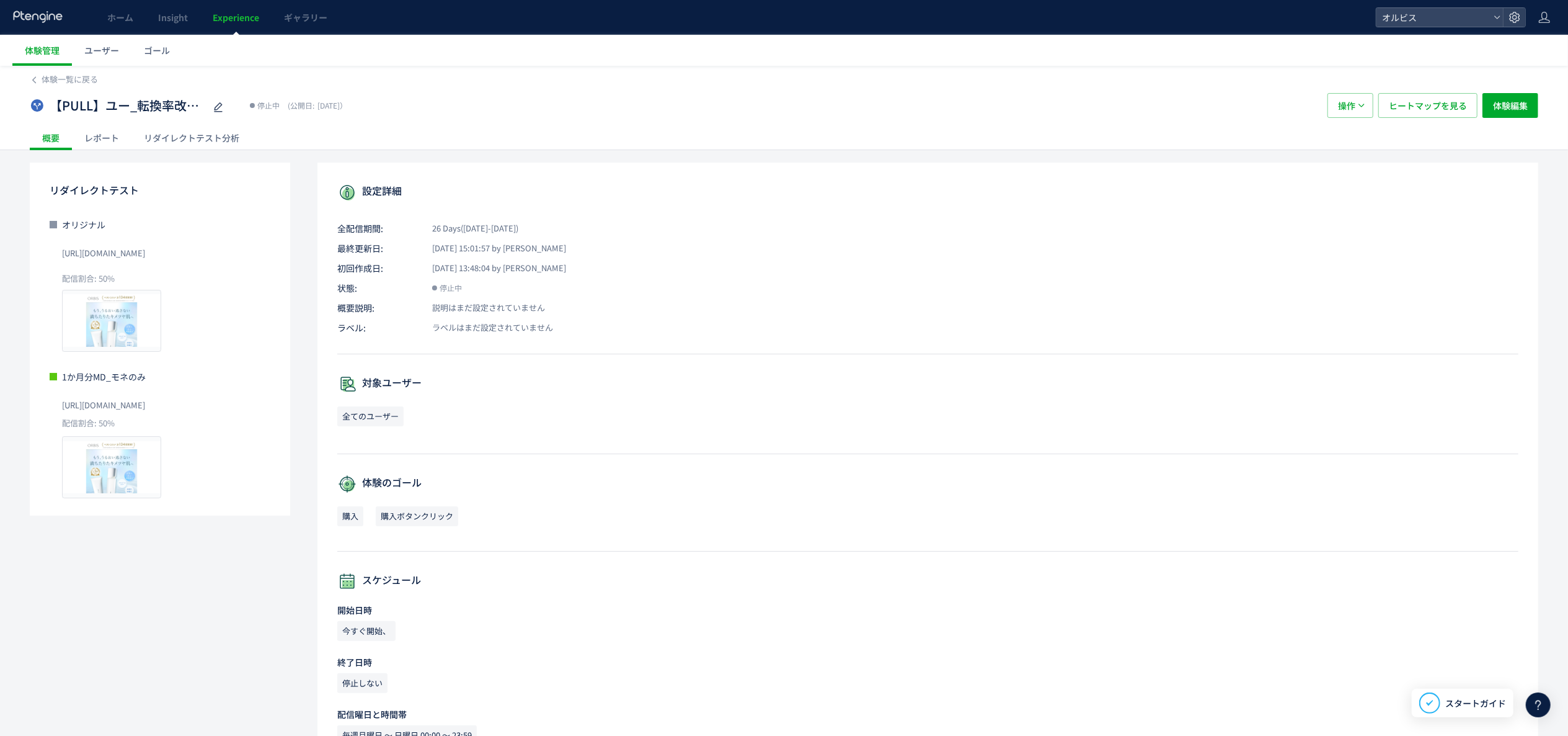
click at [216, 139] on div "リダイレクトテスト分析" at bounding box center [191, 137] width 120 height 25
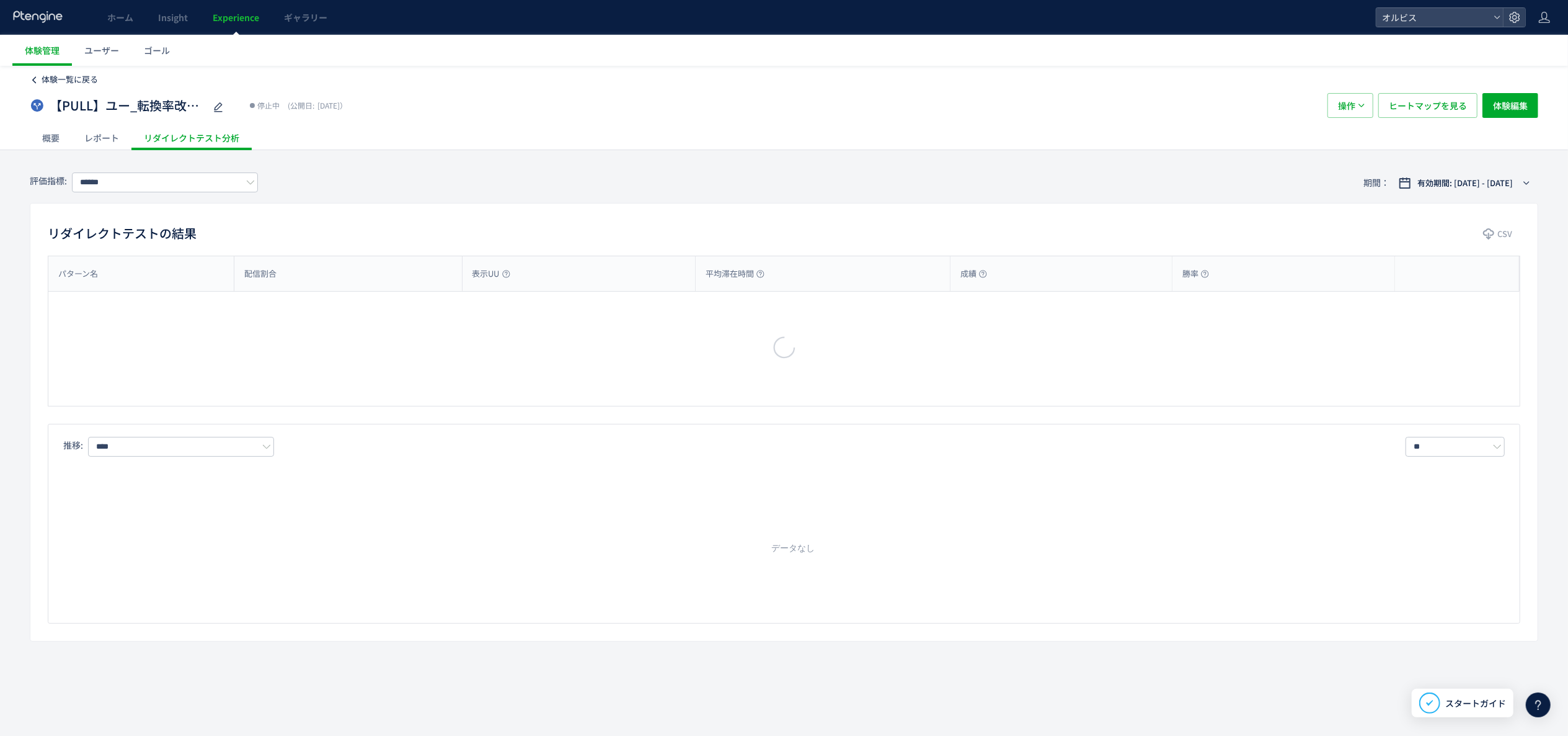
type input "**"
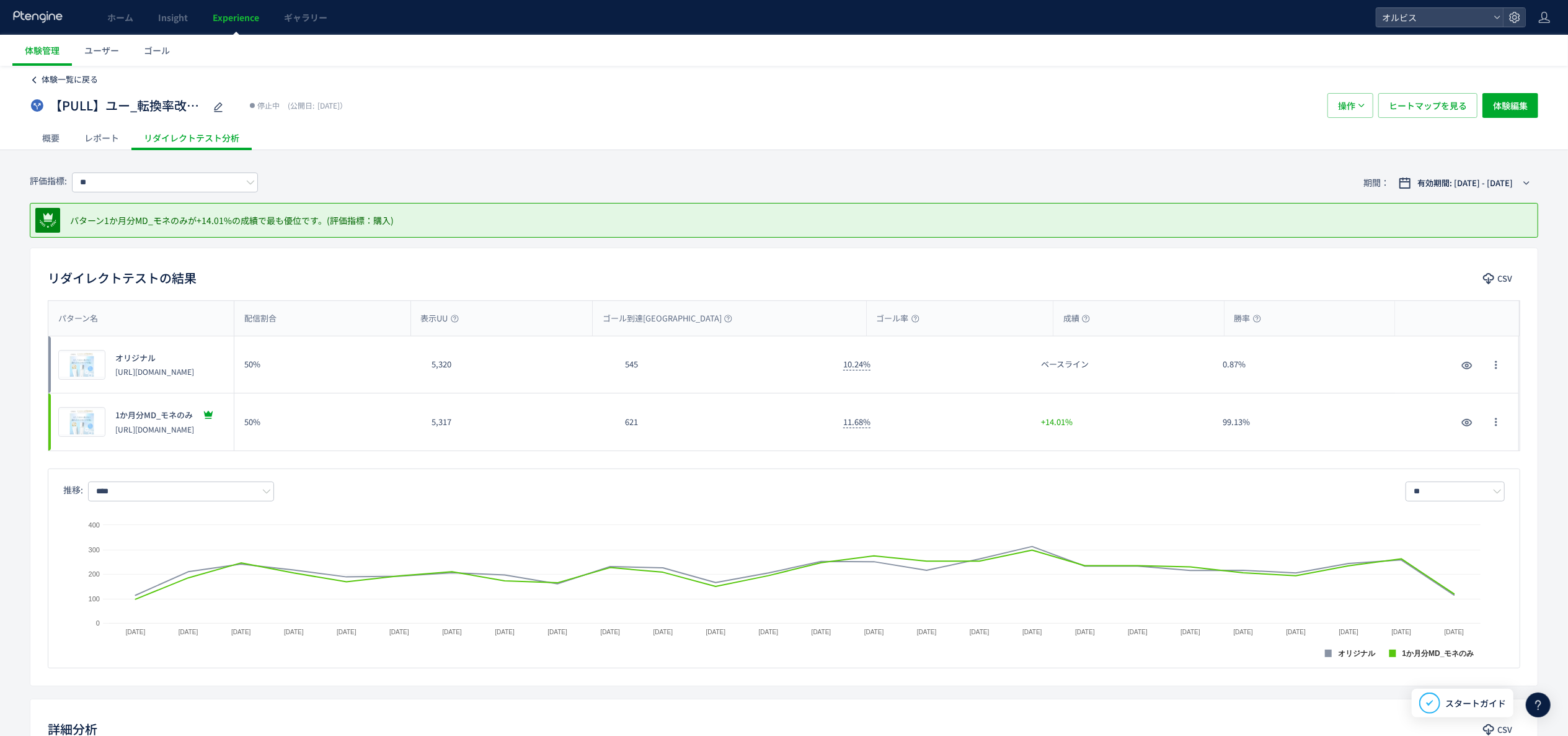
click at [68, 80] on span "体験一覧に戻る" at bounding box center [70, 79] width 56 height 12
